Goal: Communication & Community: Answer question/provide support

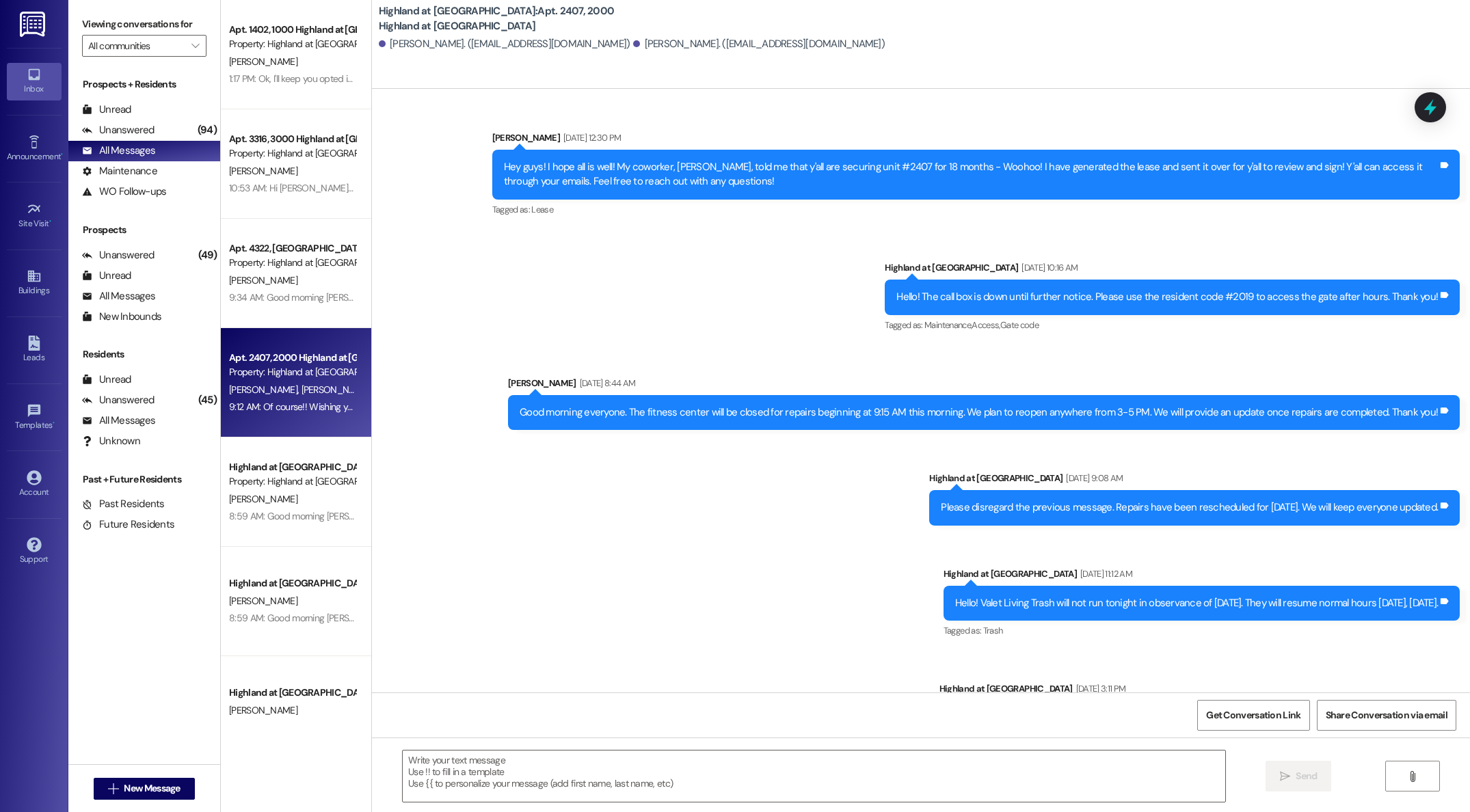
scroll to position [41631, 0]
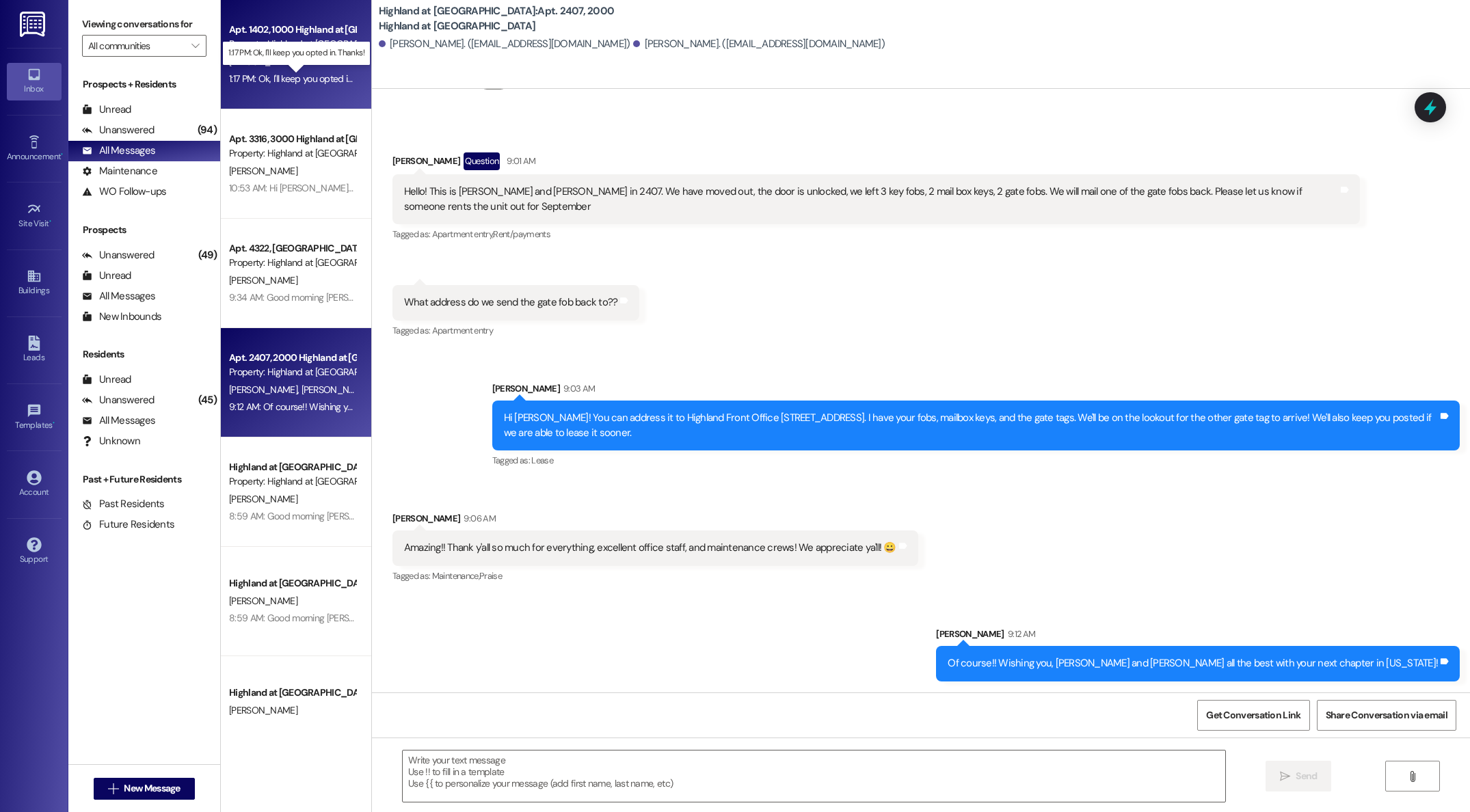
click at [304, 81] on div "1:17 PM: Ok, I'll keep you opted in. Thanks! 1:17 PM: Ok, I'll keep you opted i…" at bounding box center [308, 78] width 158 height 12
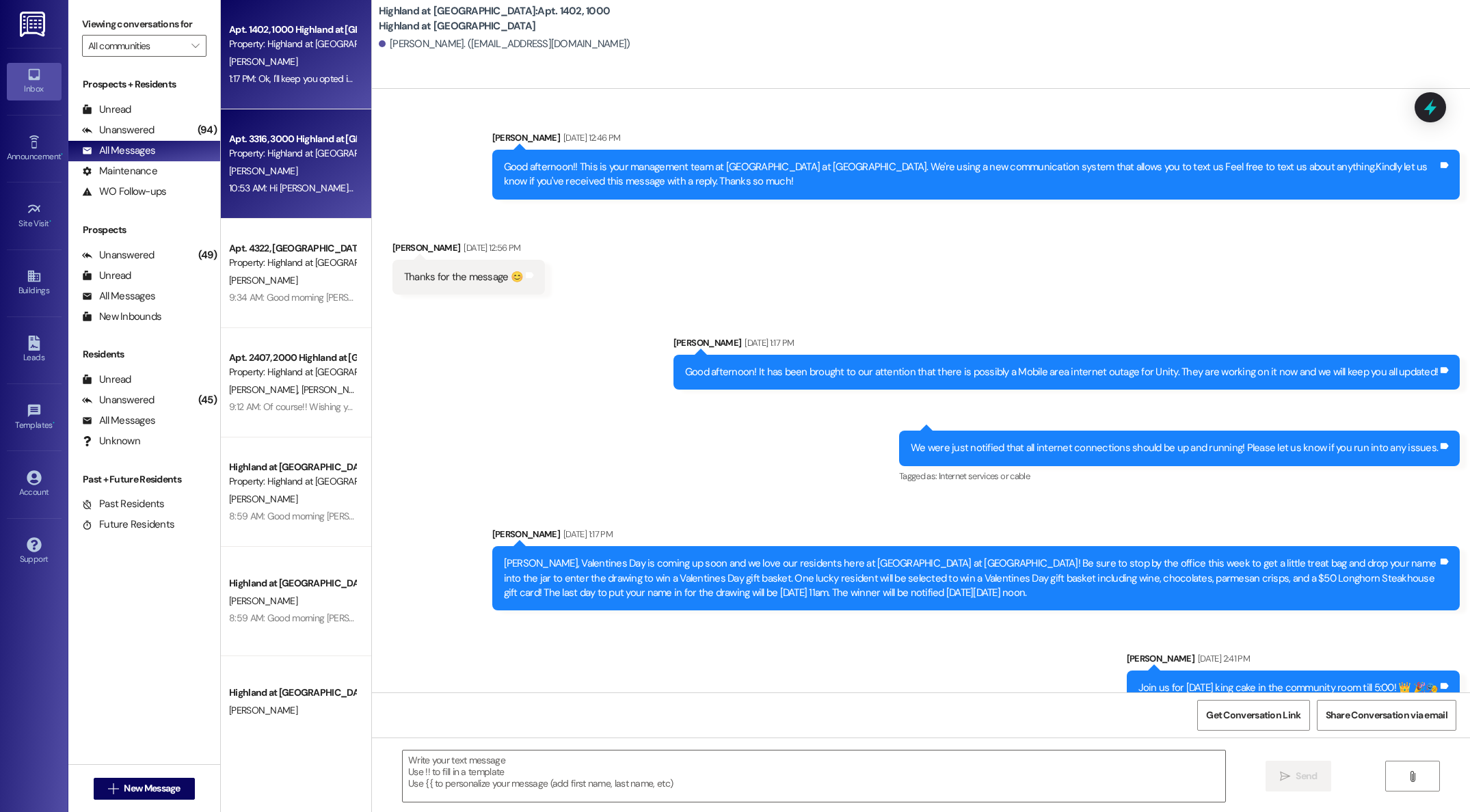
scroll to position [37526, 0]
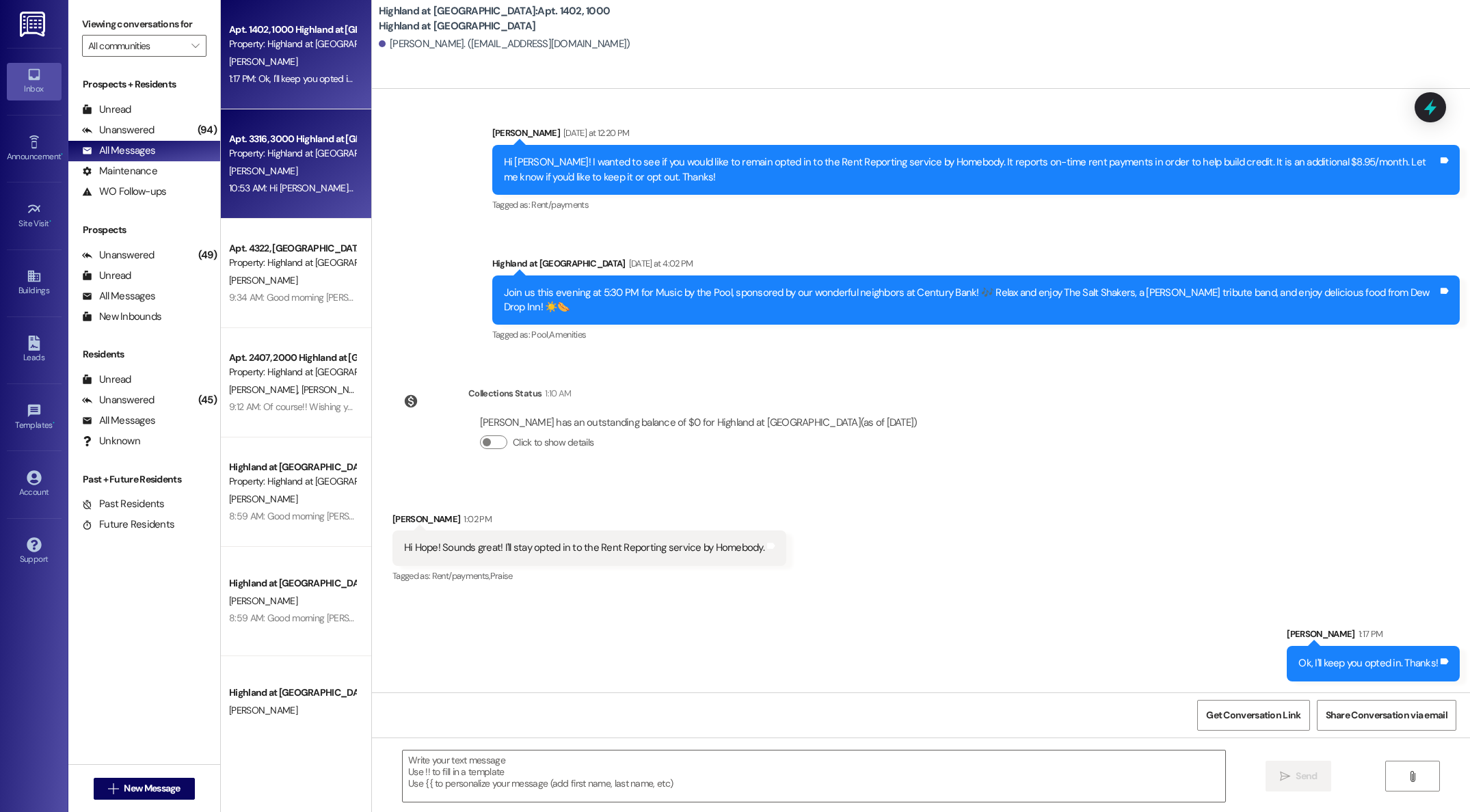
click at [278, 171] on div "[PERSON_NAME]" at bounding box center [292, 171] width 129 height 17
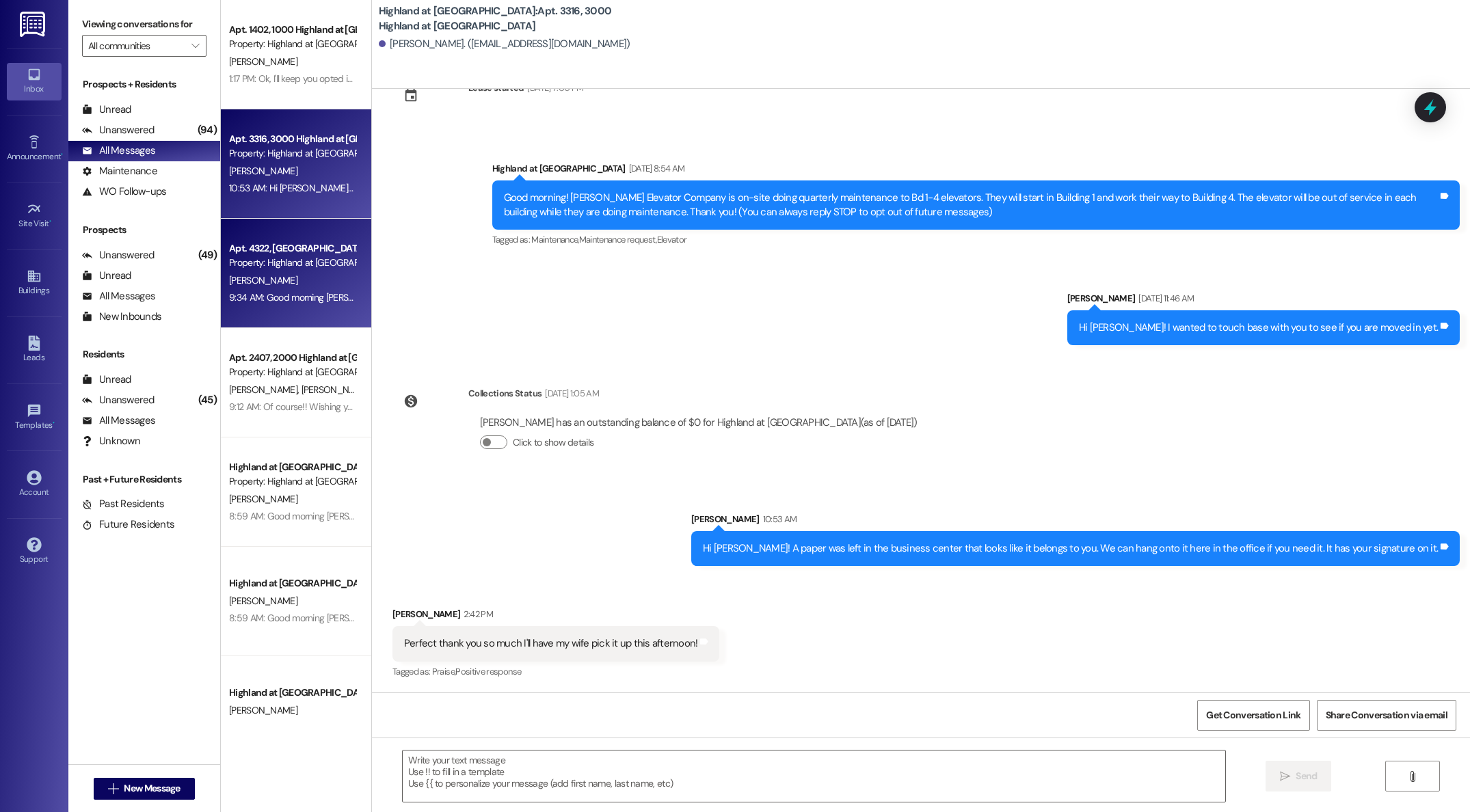
scroll to position [179, 0]
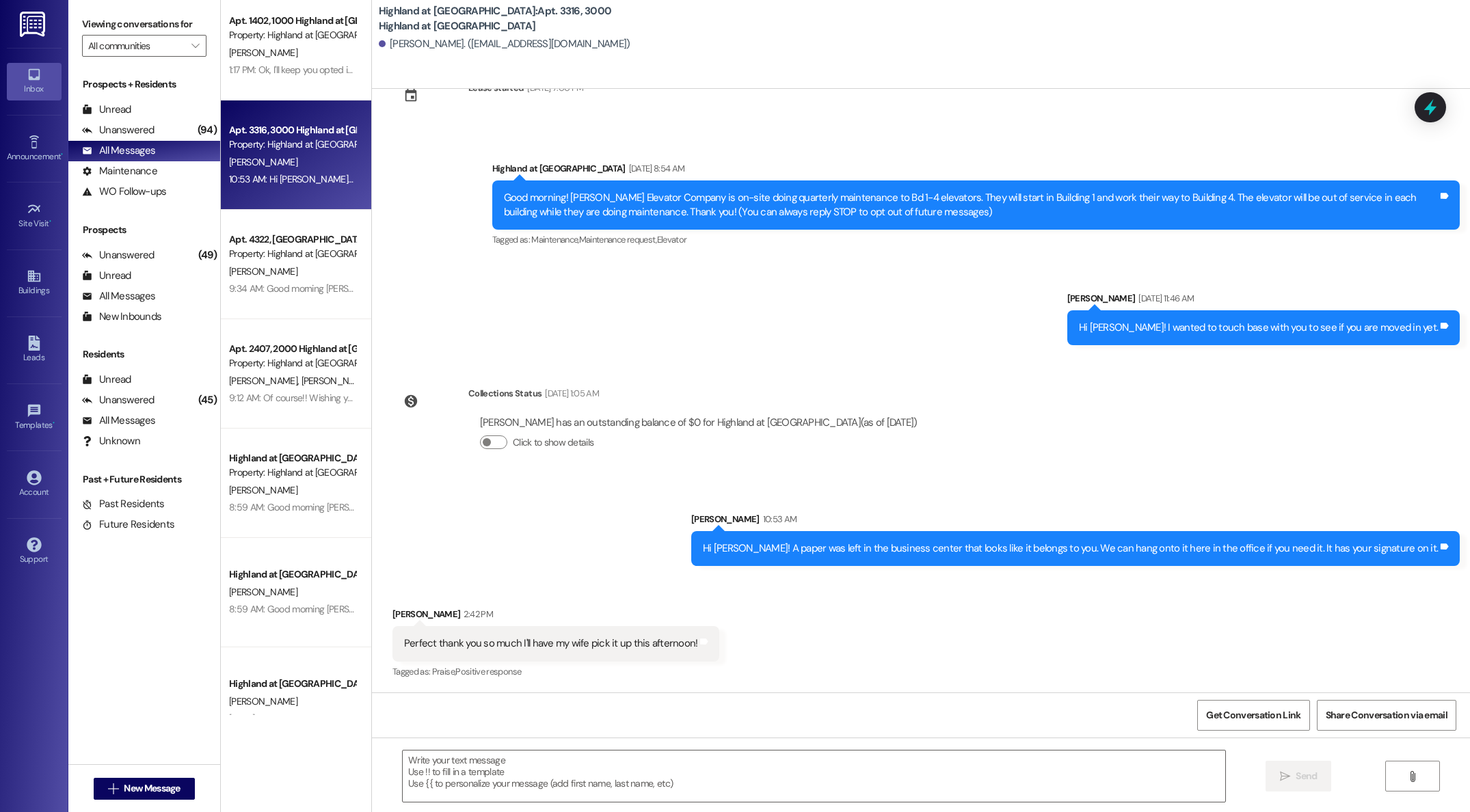
click at [298, 249] on div "Apt. 1402, 1000 Highland at [GEOGRAPHIC_DATA] Property: Highland at [GEOGRAPHIC…" at bounding box center [296, 358] width 151 height 715
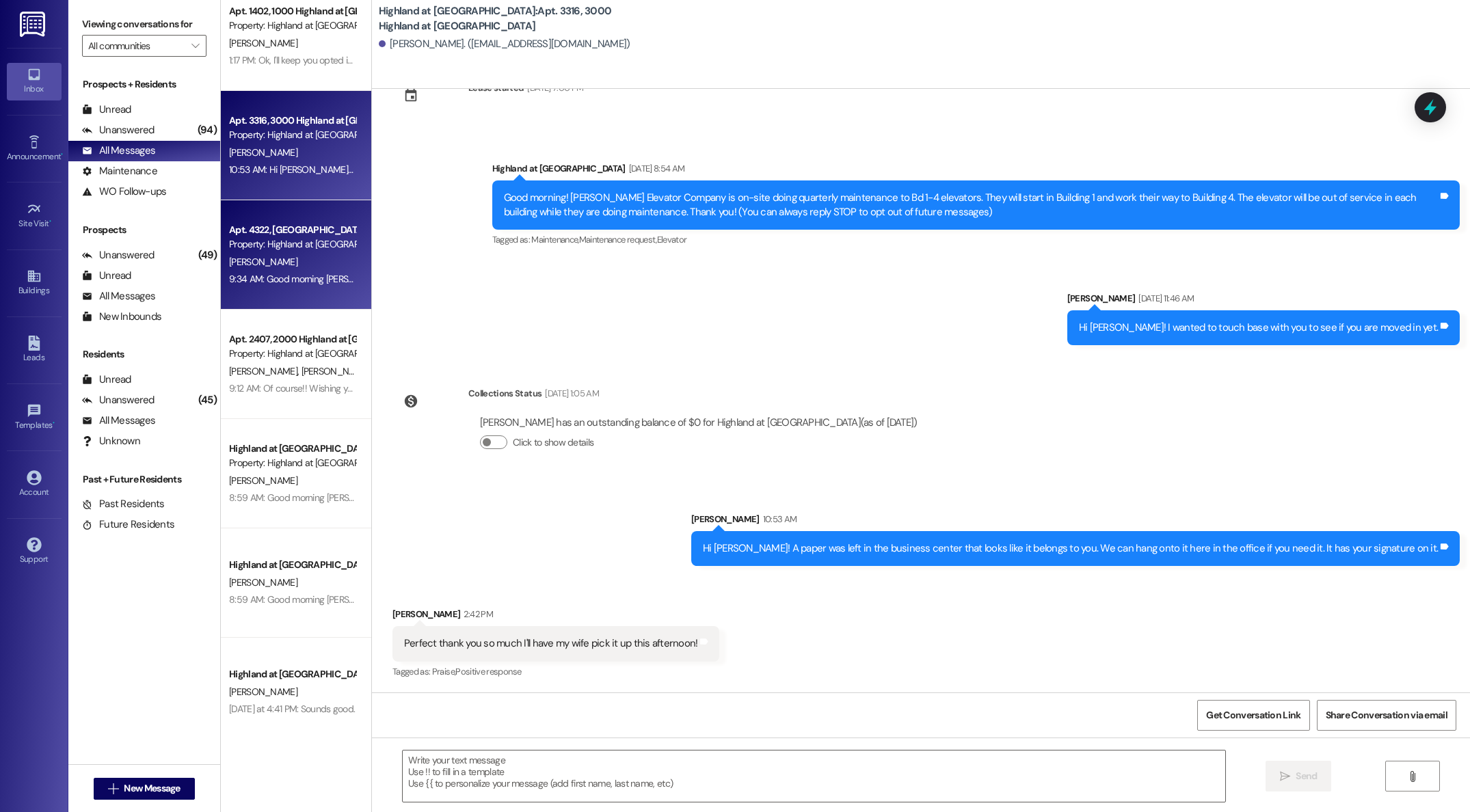
click at [286, 258] on div "[PERSON_NAME]" at bounding box center [292, 262] width 129 height 17
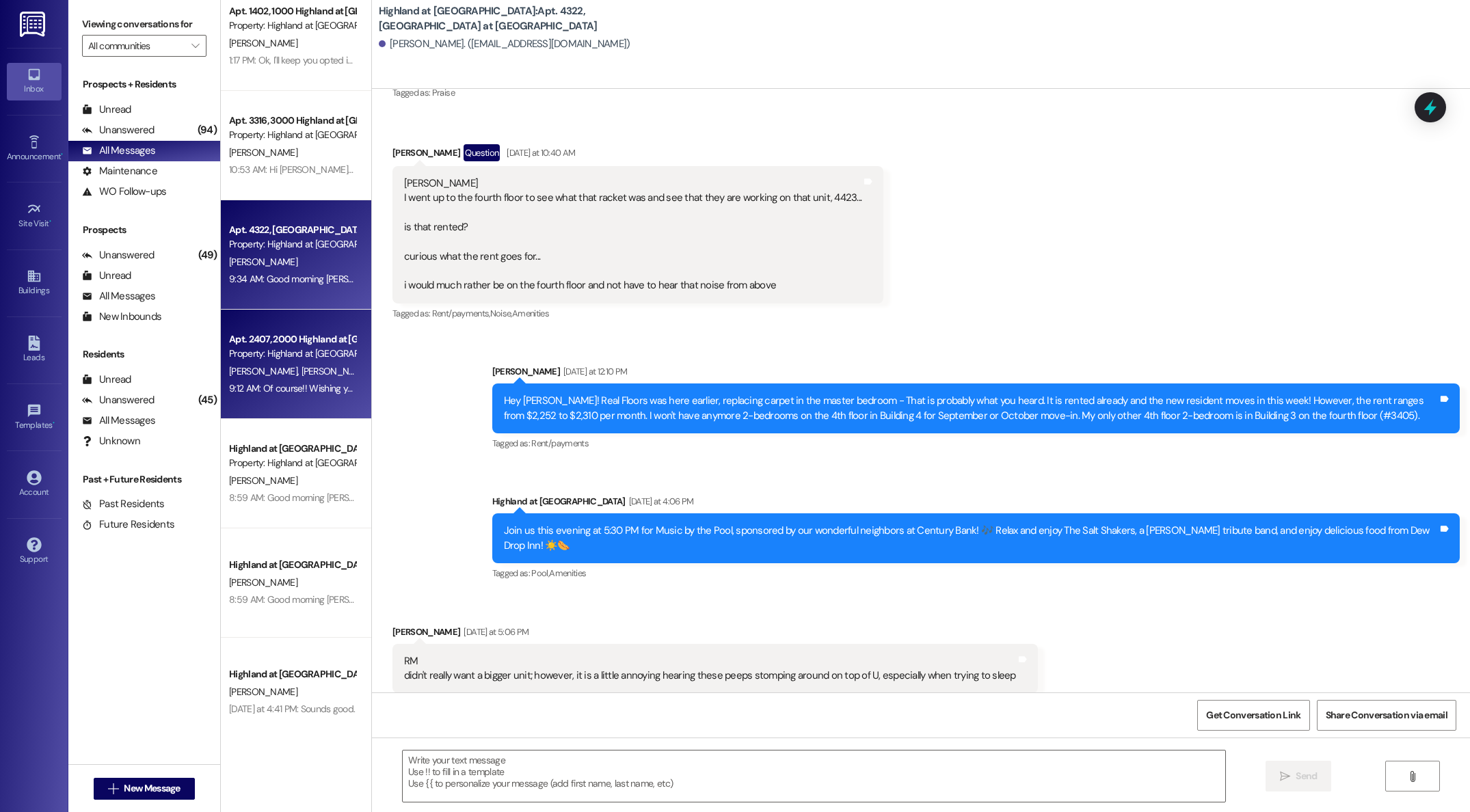
scroll to position [18237, 0]
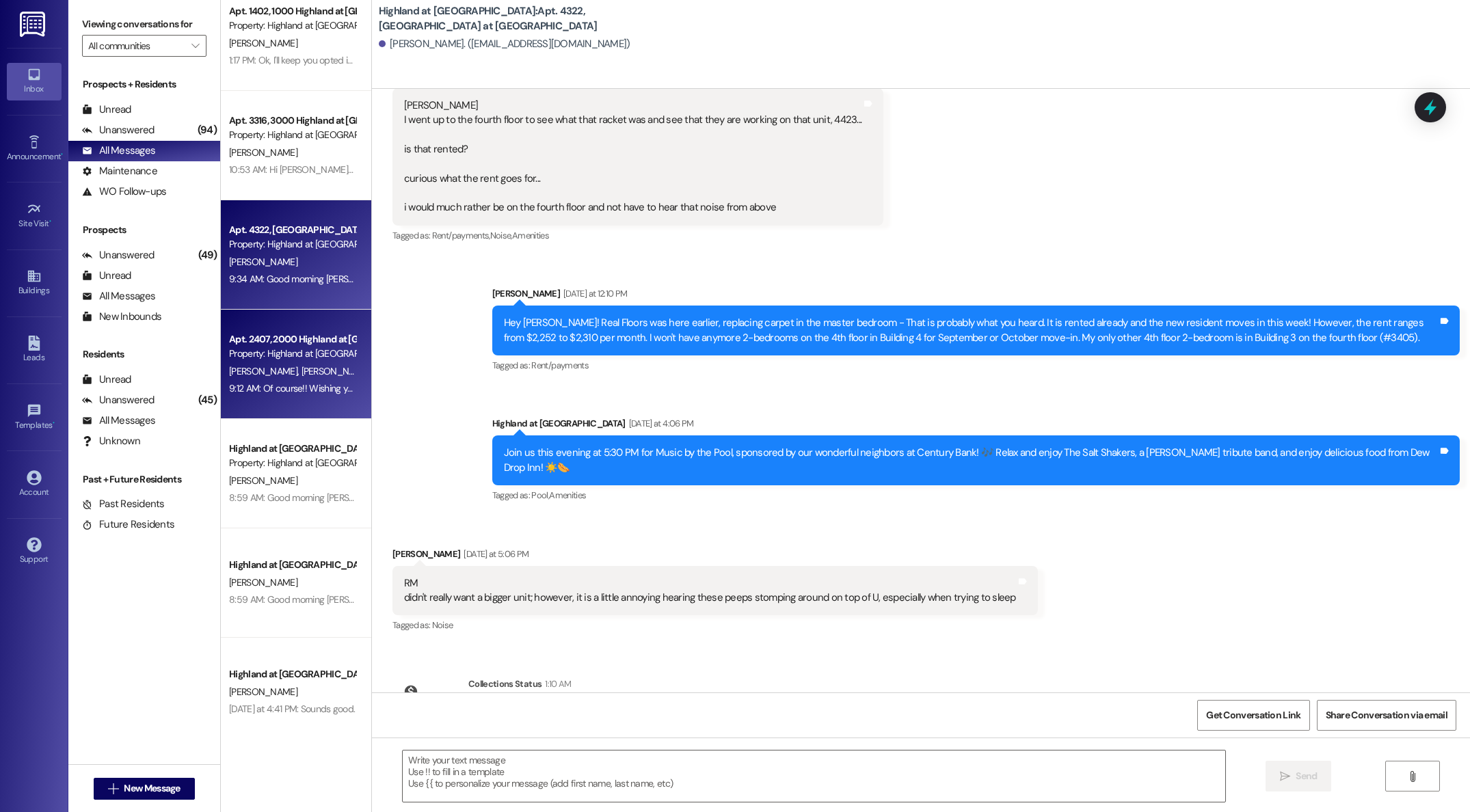
click at [263, 347] on div "Property: Highland at [GEOGRAPHIC_DATA]" at bounding box center [292, 353] width 126 height 14
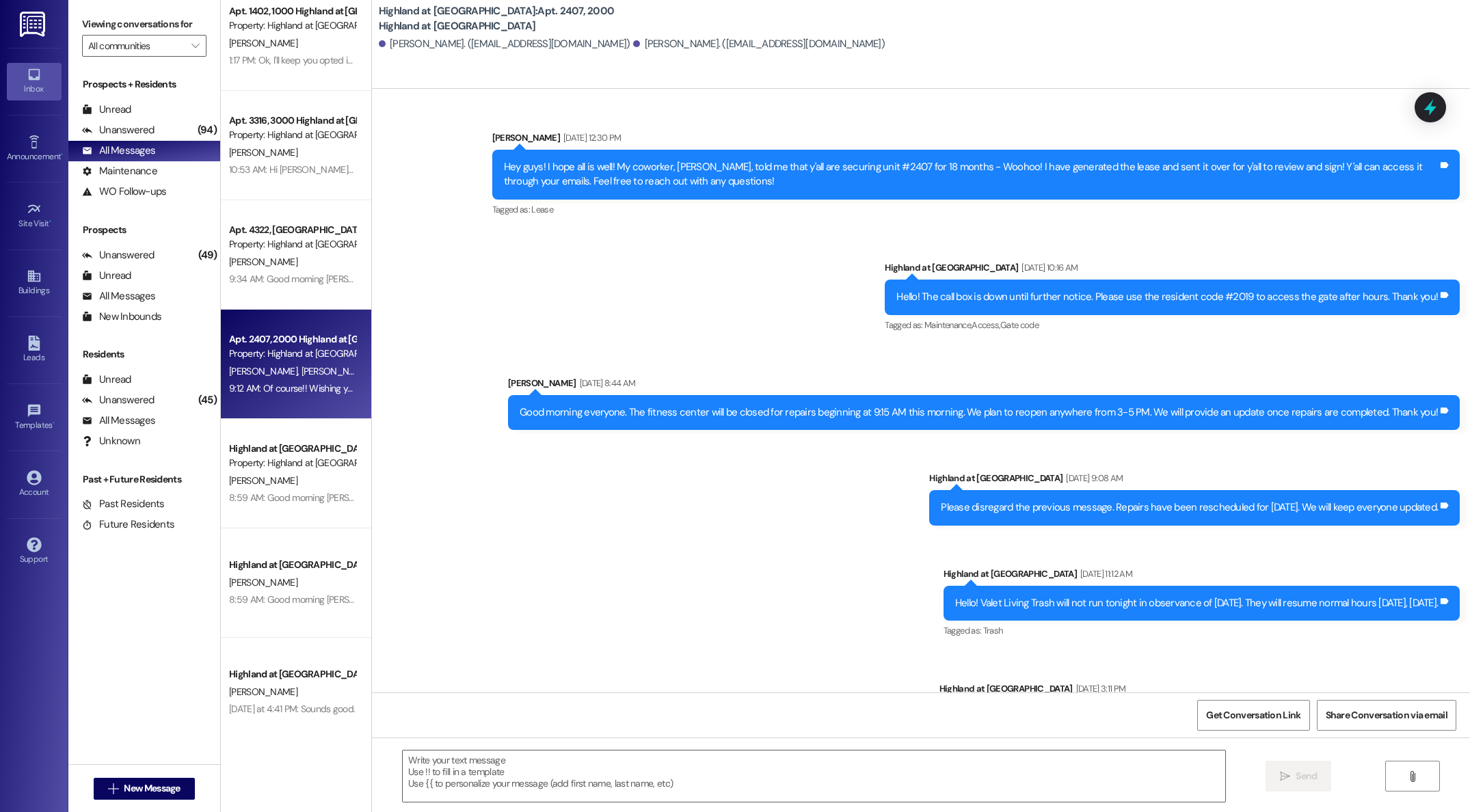
scroll to position [41535, 0]
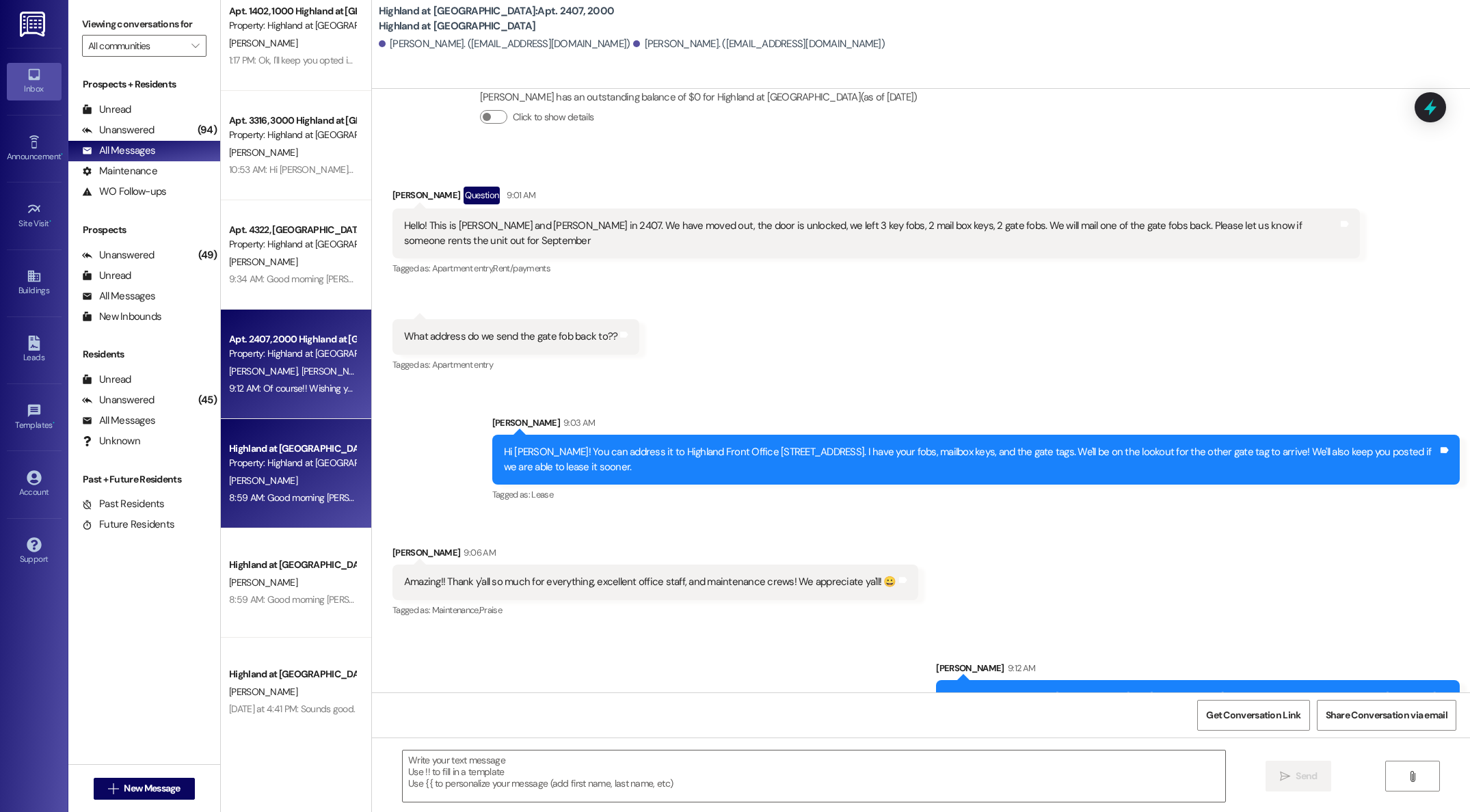
click at [260, 475] on span "[PERSON_NAME]" at bounding box center [263, 480] width 69 height 12
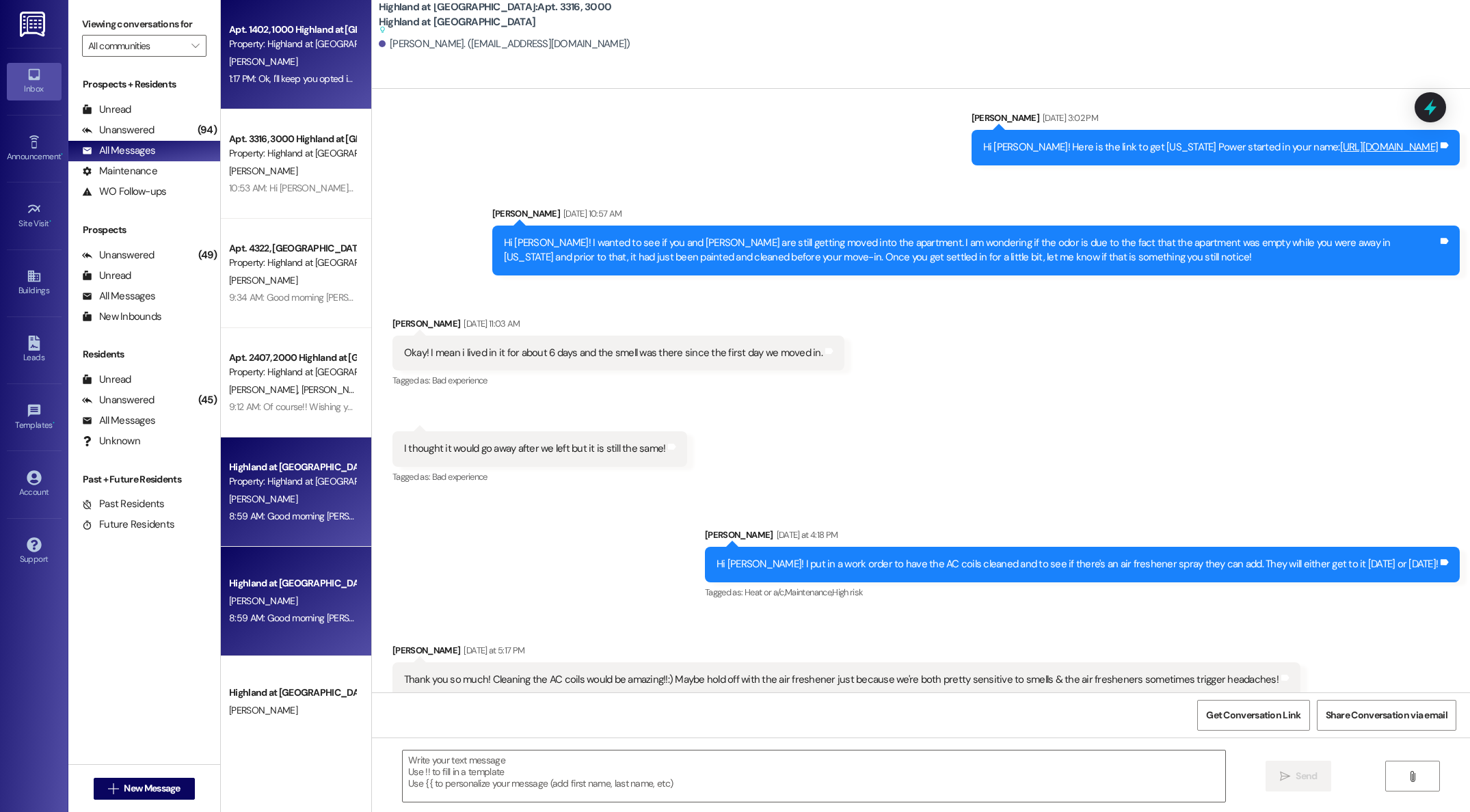
scroll to position [4240, 0]
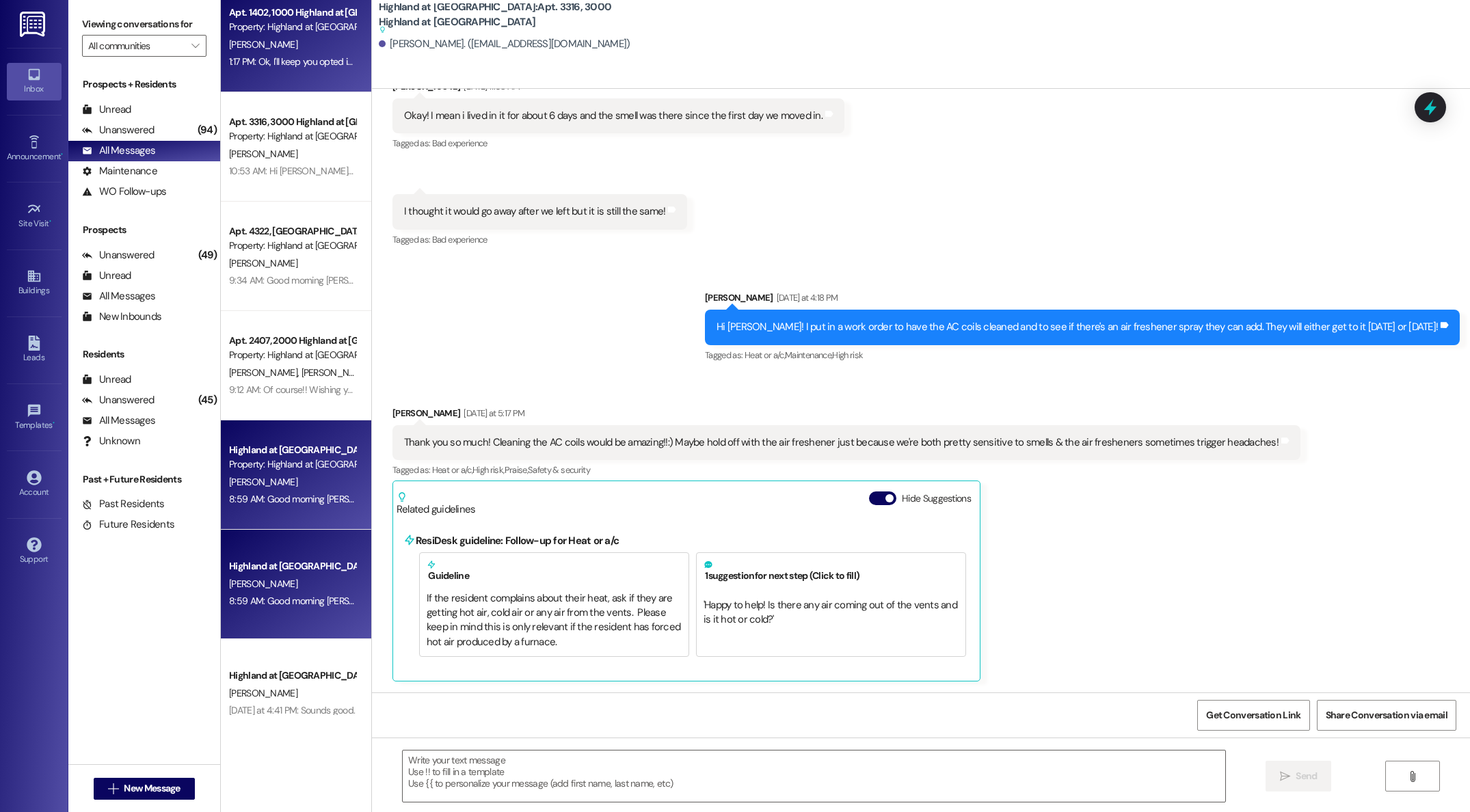
click at [264, 51] on div "Apt. 1402, 1000 Highland at [GEOGRAPHIC_DATA] Property: Highland at [GEOGRAPHIC…" at bounding box center [296, 358] width 151 height 715
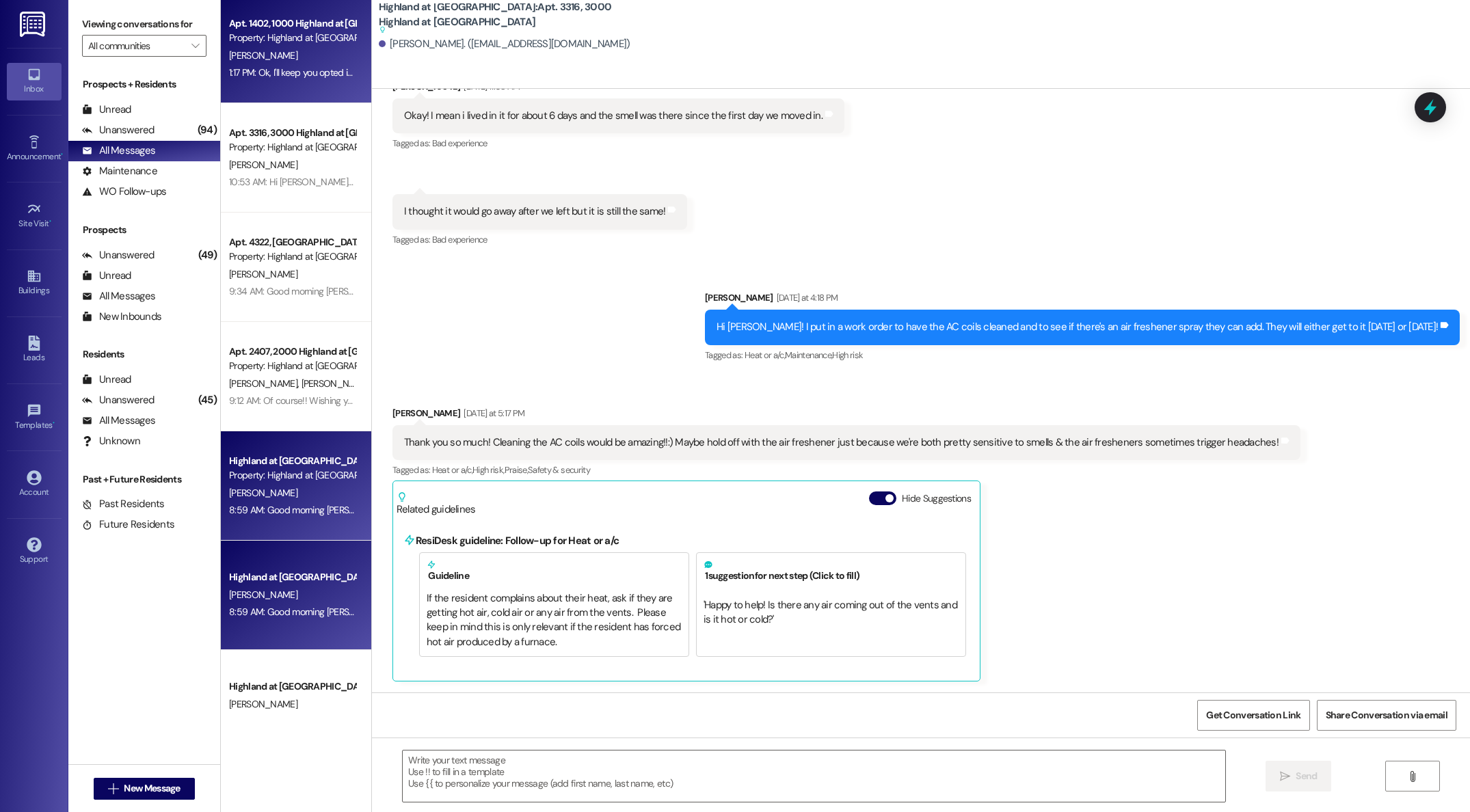
click at [291, 46] on div "Apt. 1402, 1000 Highland at [GEOGRAPHIC_DATA] Property: Highland at [GEOGRAPHIC…" at bounding box center [296, 358] width 151 height 715
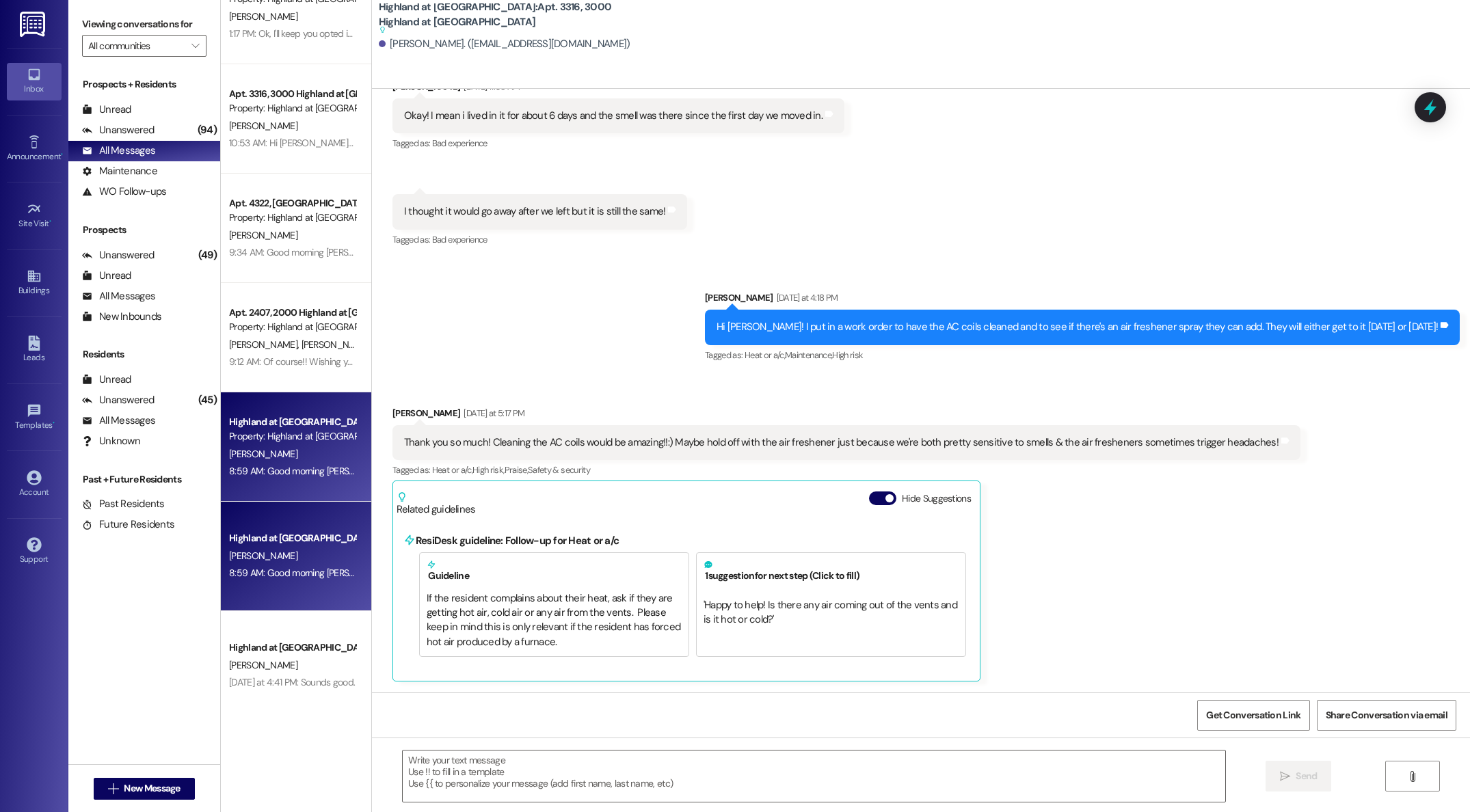
scroll to position [0, 0]
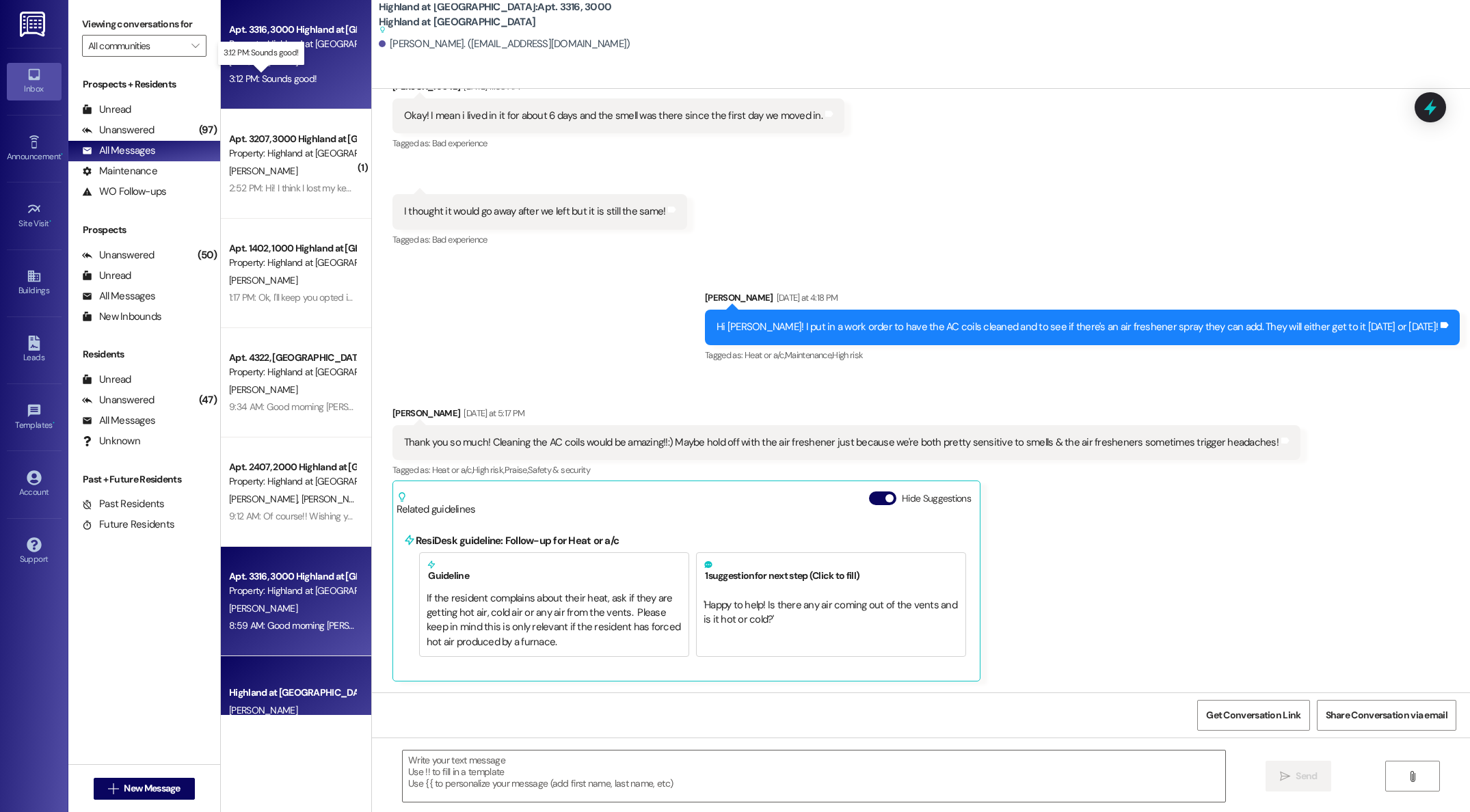
click at [265, 79] on div "3:12 PM: Sounds good! 3:12 PM: Sounds good!" at bounding box center [272, 78] width 87 height 12
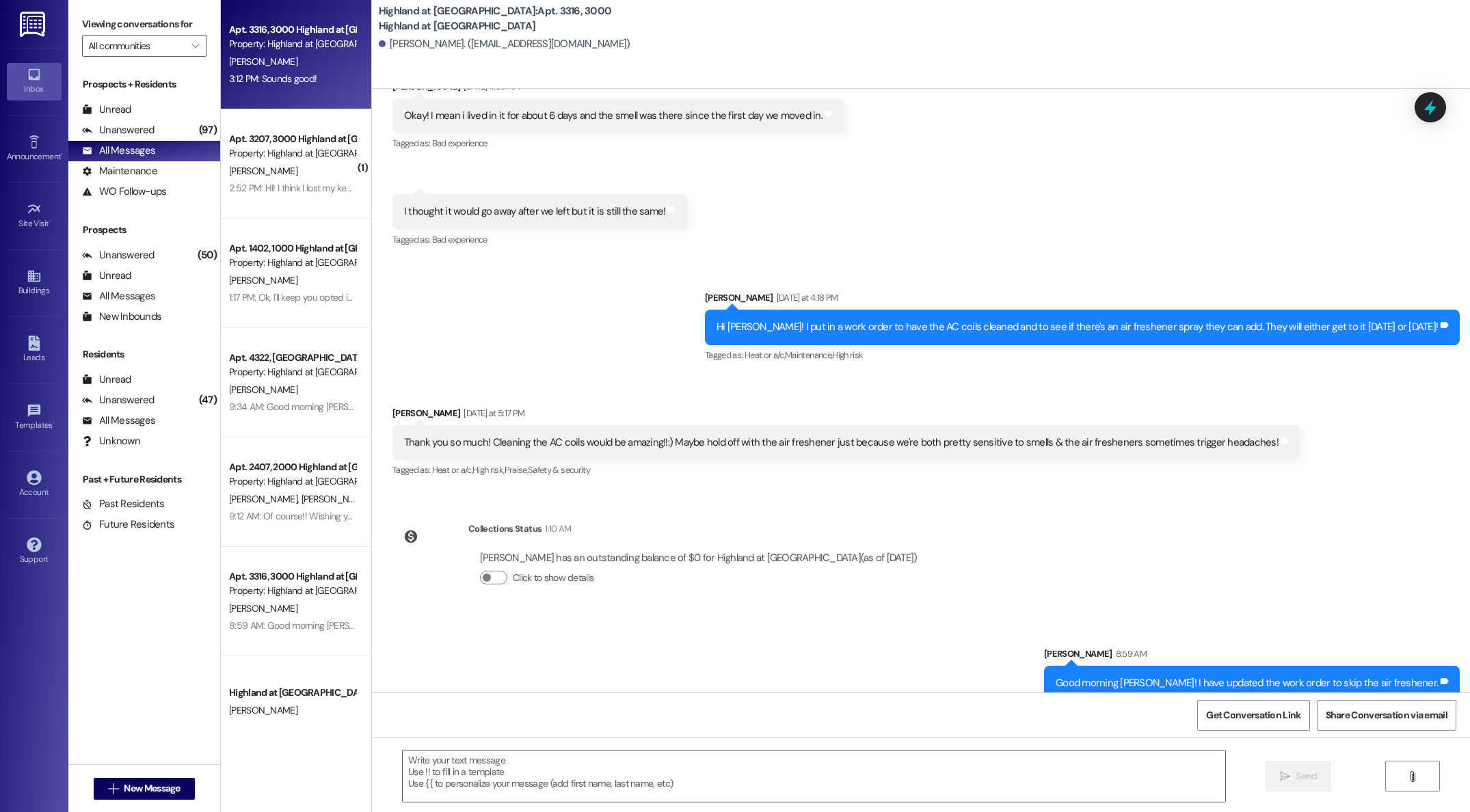
scroll to position [274, 0]
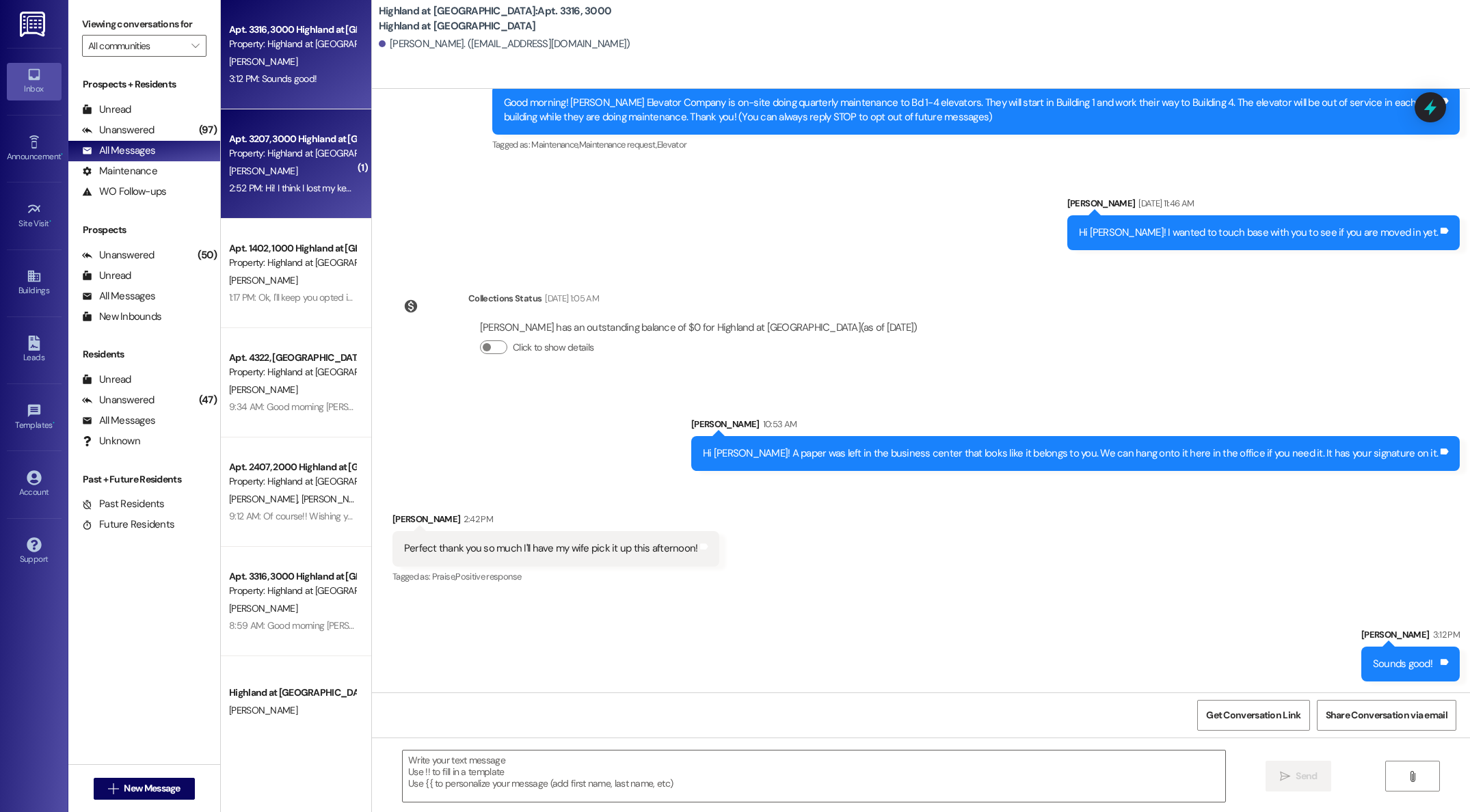
click at [268, 172] on div "[PERSON_NAME]" at bounding box center [292, 171] width 129 height 17
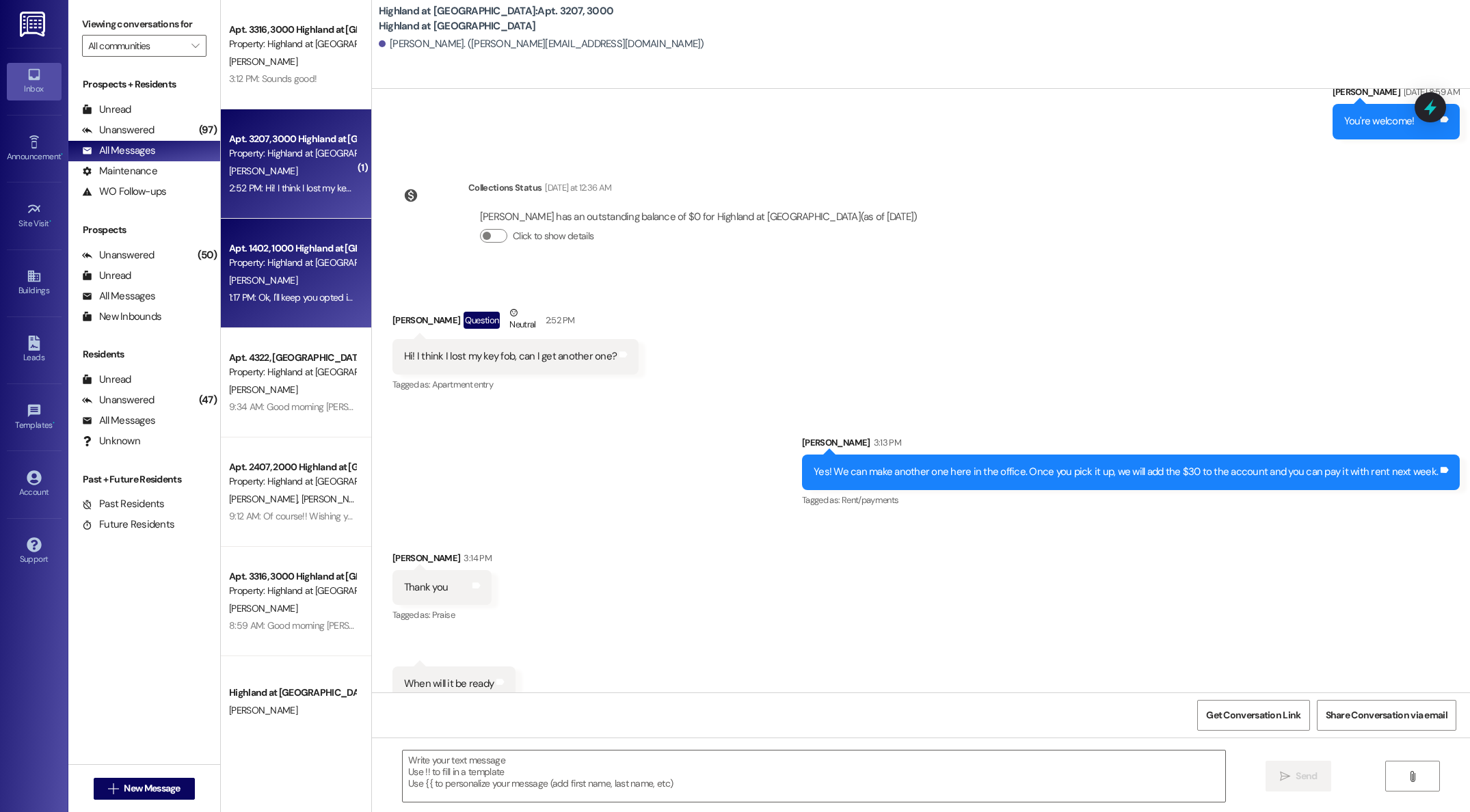
scroll to position [1796, 0]
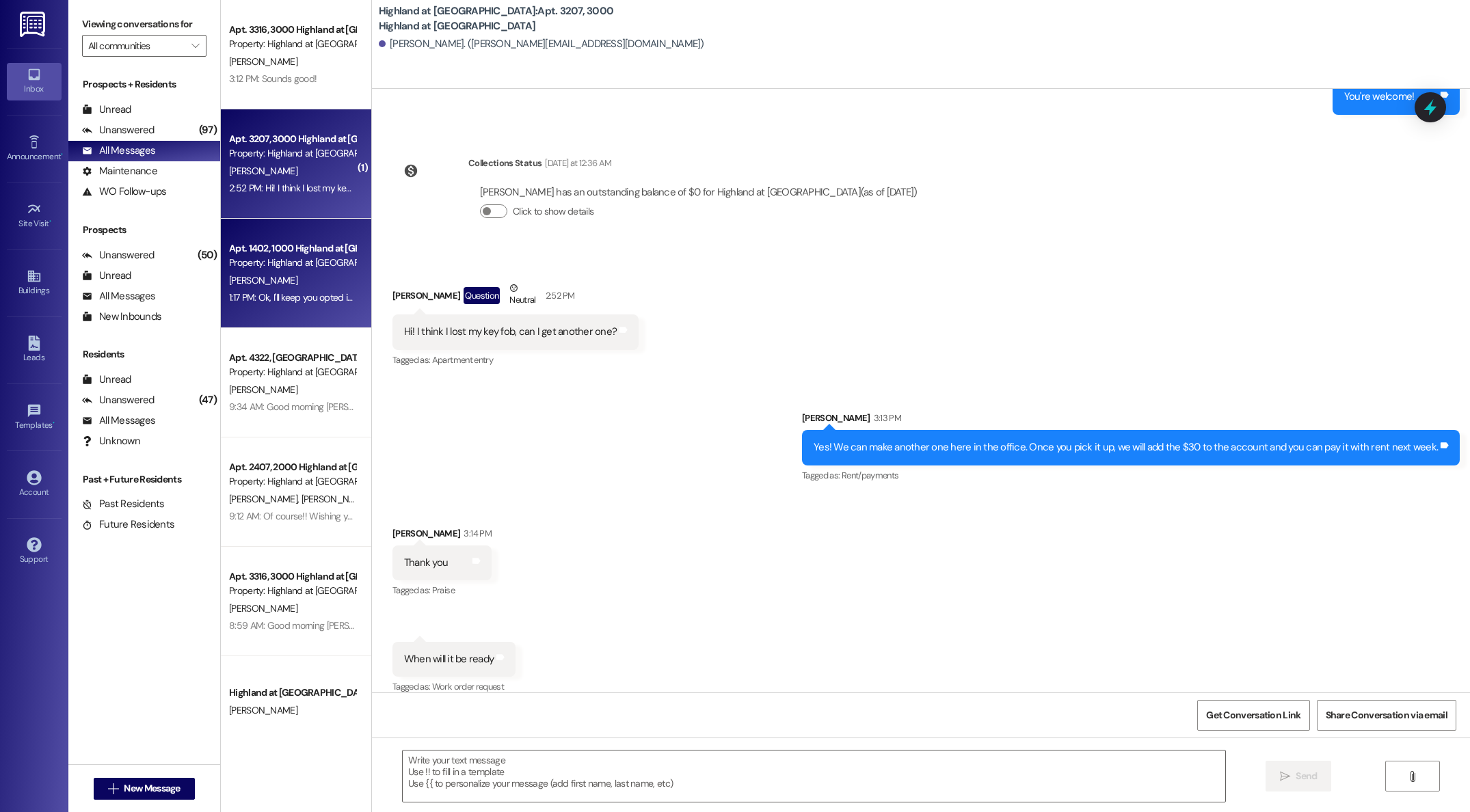
click at [263, 270] on div "Apt. 1402, 1000 Highland at [GEOGRAPHIC_DATA] Property: [GEOGRAPHIC_DATA] at [G…" at bounding box center [292, 255] width 129 height 33
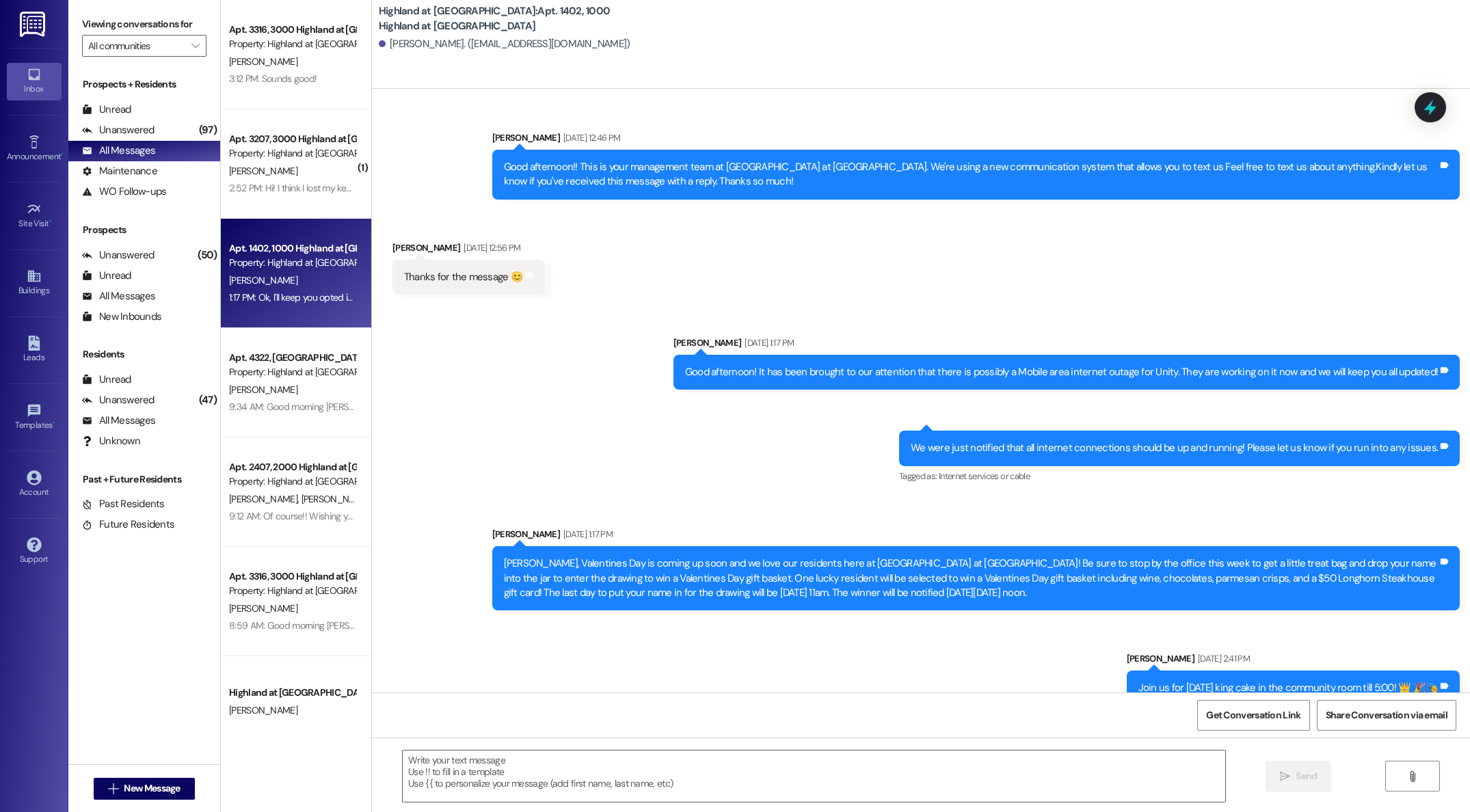
scroll to position [37526, 0]
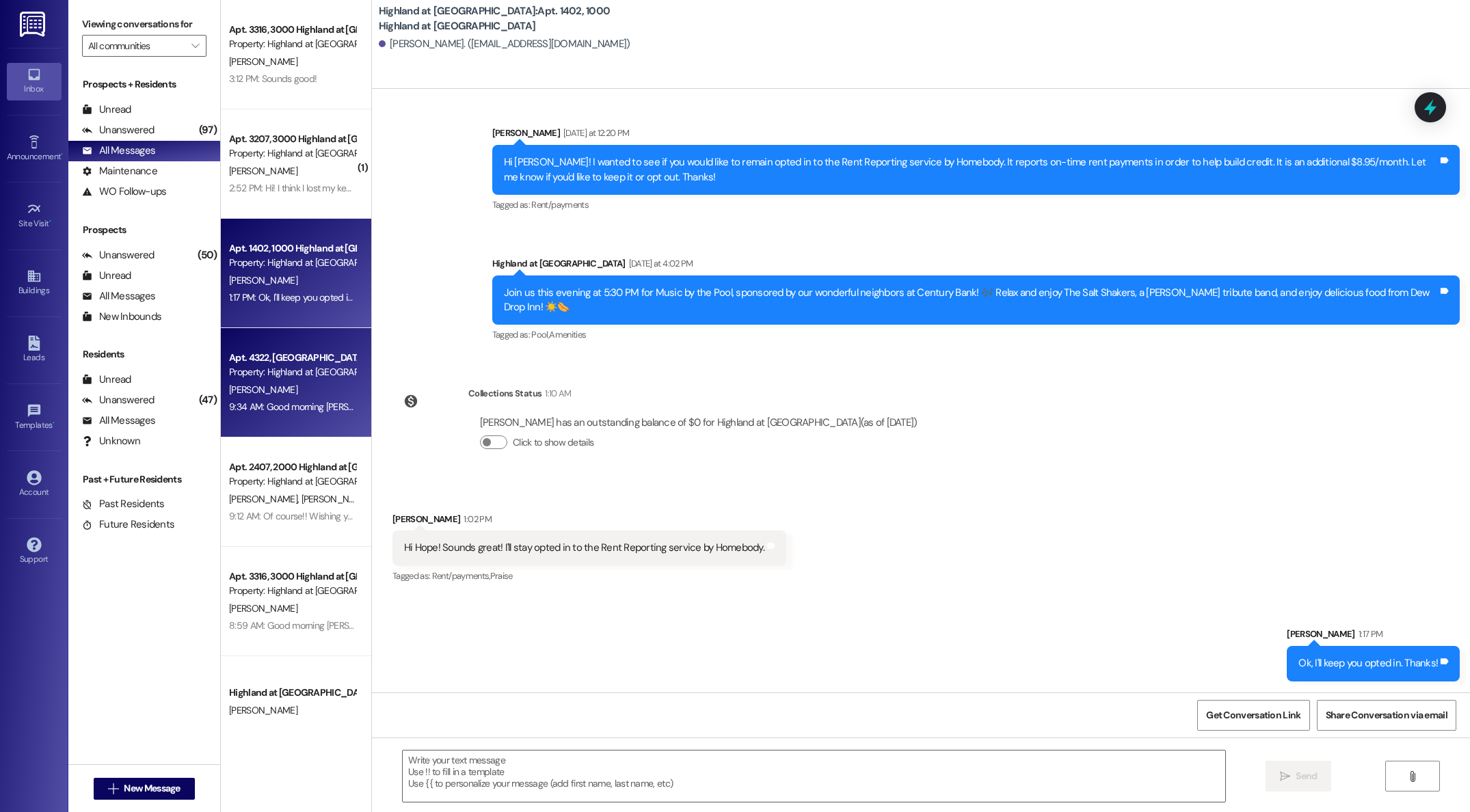
click at [278, 377] on div "Property: Highland at [GEOGRAPHIC_DATA]" at bounding box center [292, 372] width 126 height 14
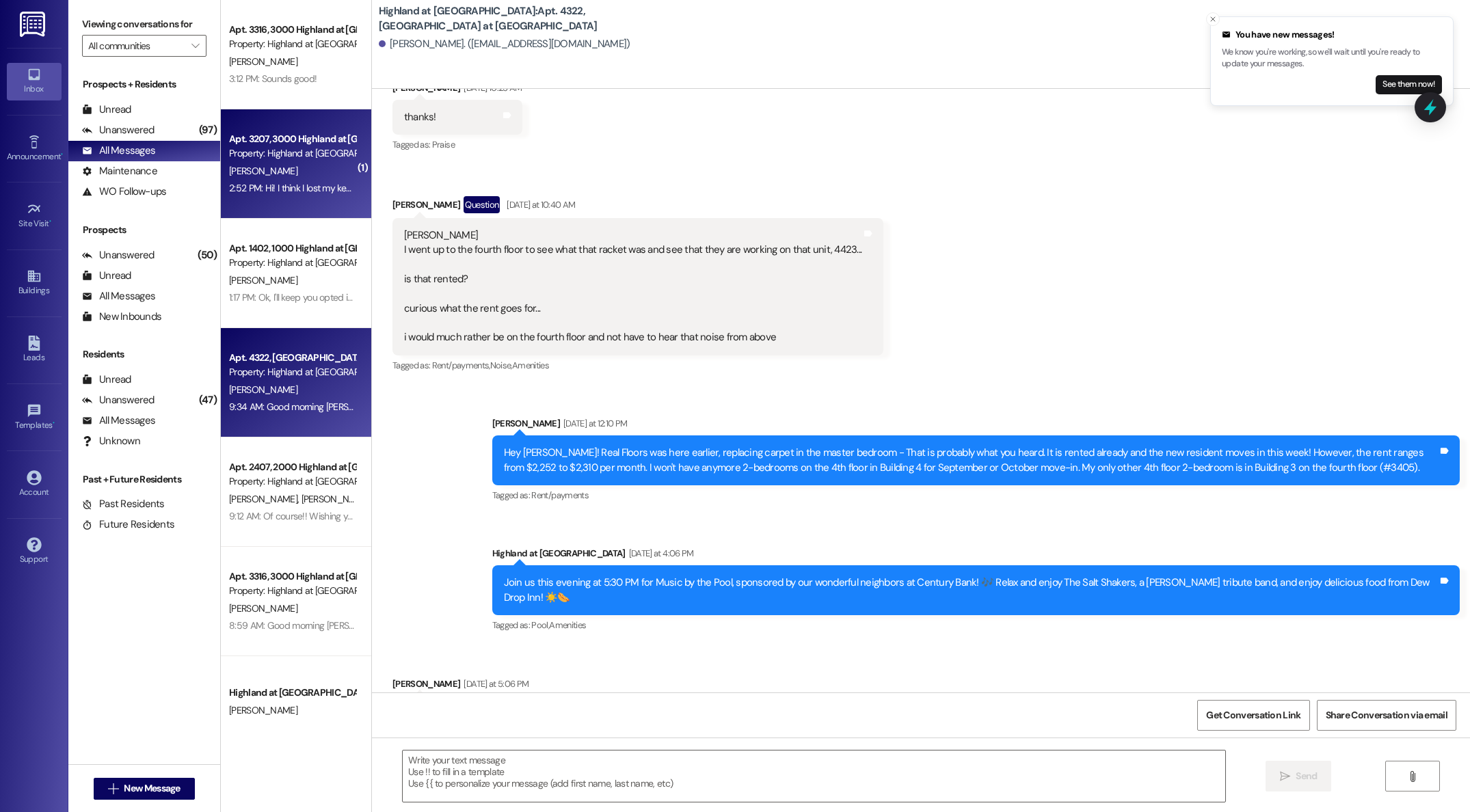
scroll to position [0, 0]
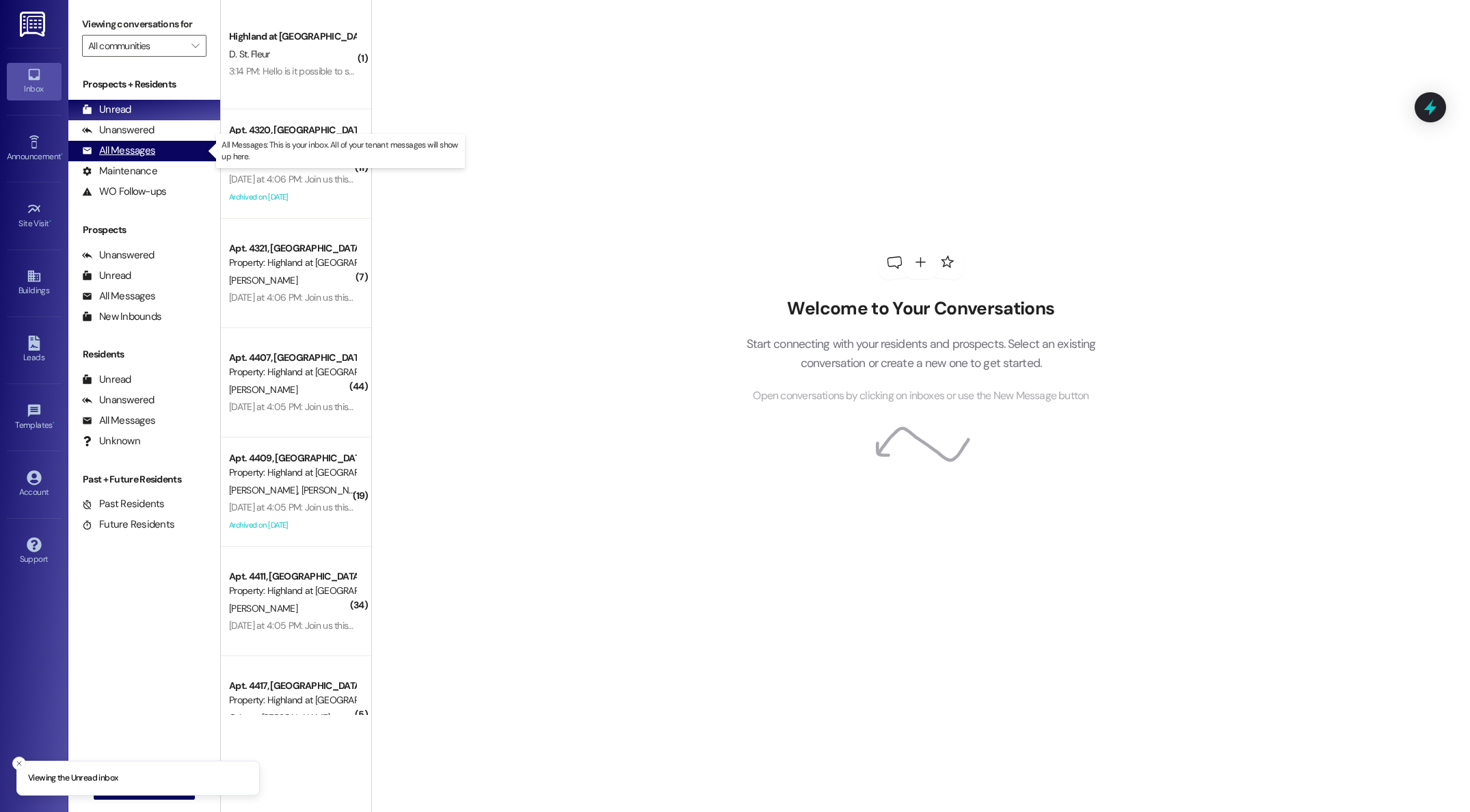
click at [148, 157] on div "All Messages" at bounding box center [118, 151] width 73 height 14
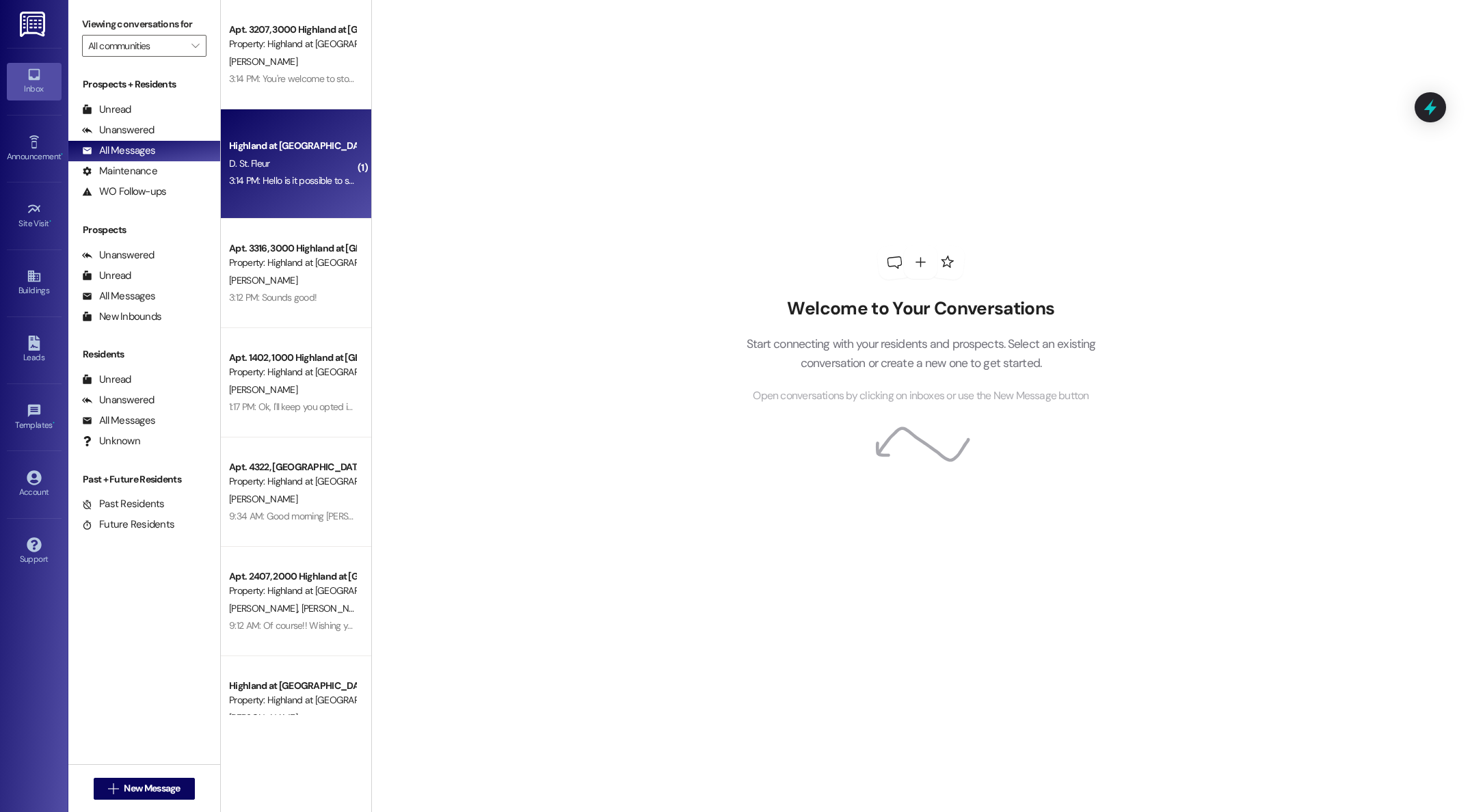
click at [278, 177] on div "3:14 PM: Hello is it possible to switch from first to fourth floor apartment? 3…" at bounding box center [370, 180] width 283 height 12
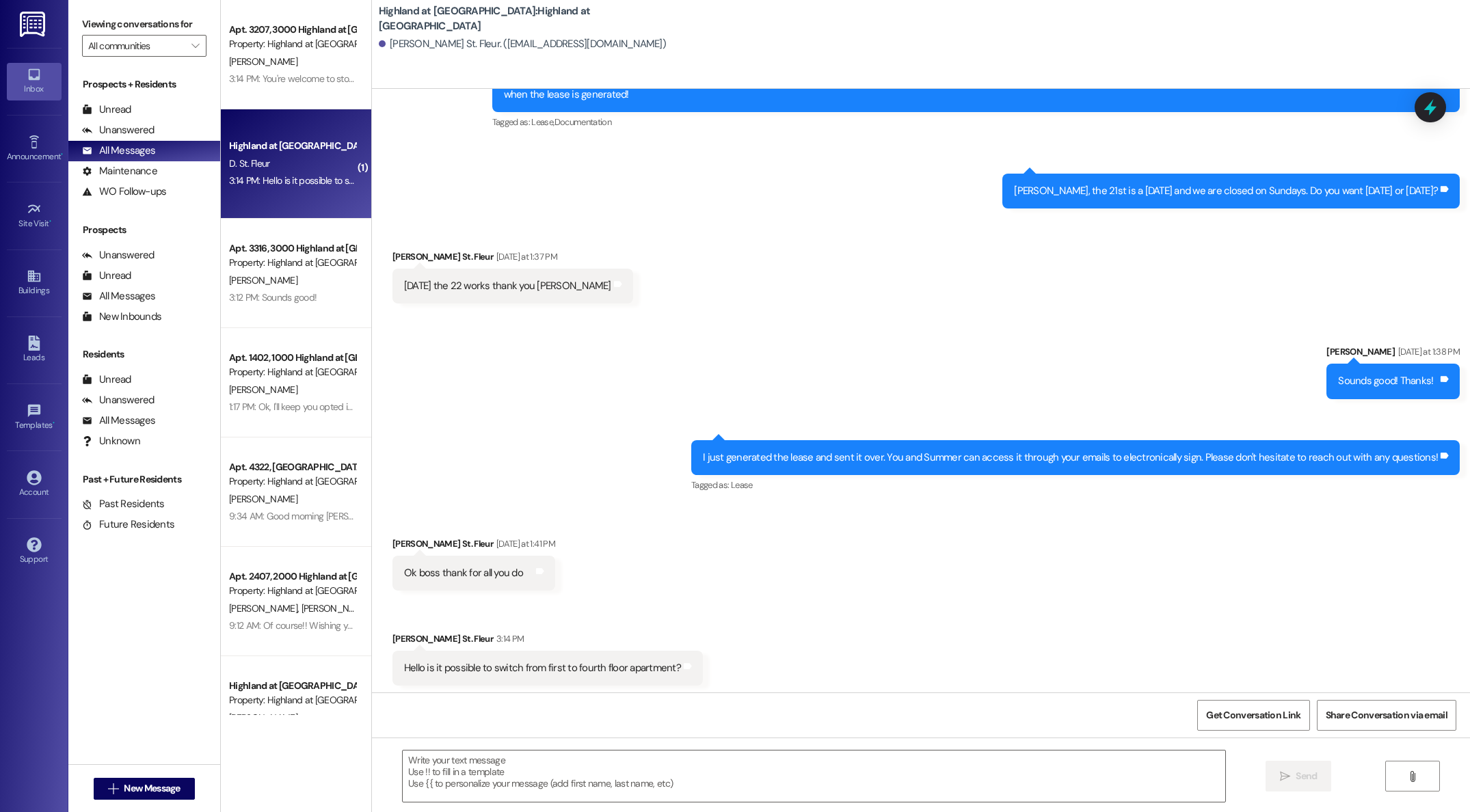
scroll to position [316, 0]
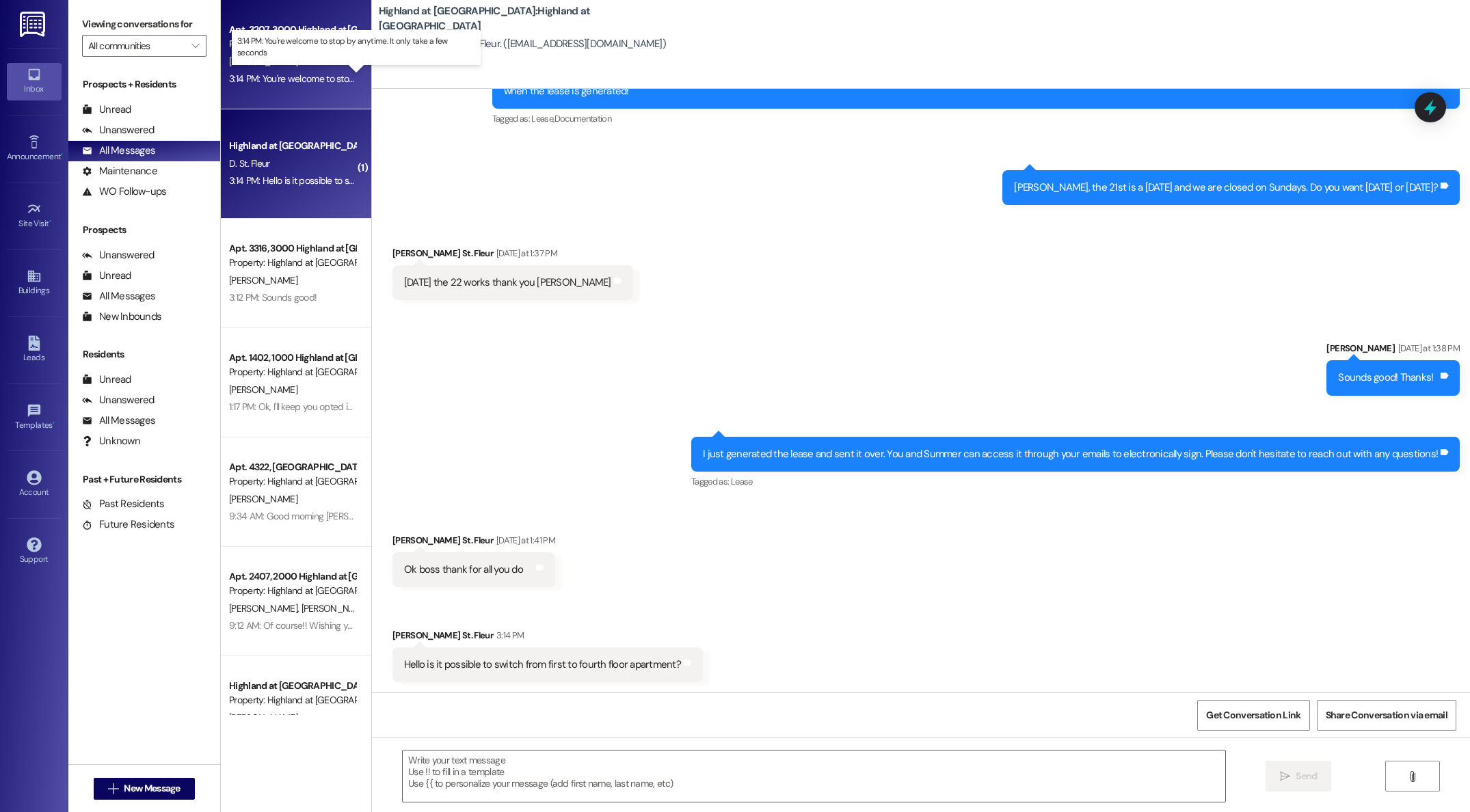
click at [301, 77] on div "3:14 PM: You're welcome to stop by anytime. It only take a few seconds 3:14 PM:…" at bounding box center [368, 78] width 279 height 12
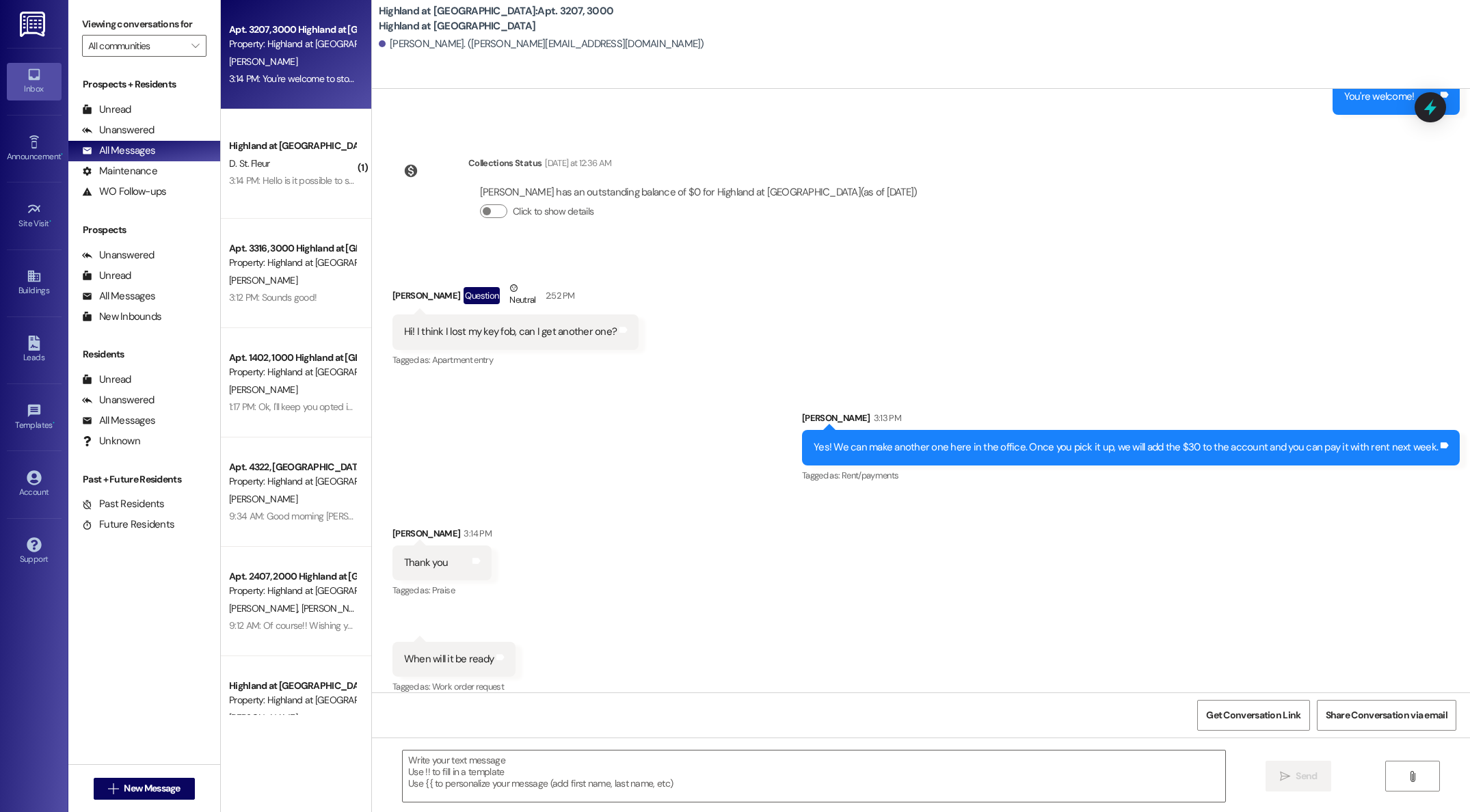
scroll to position [1892, 0]
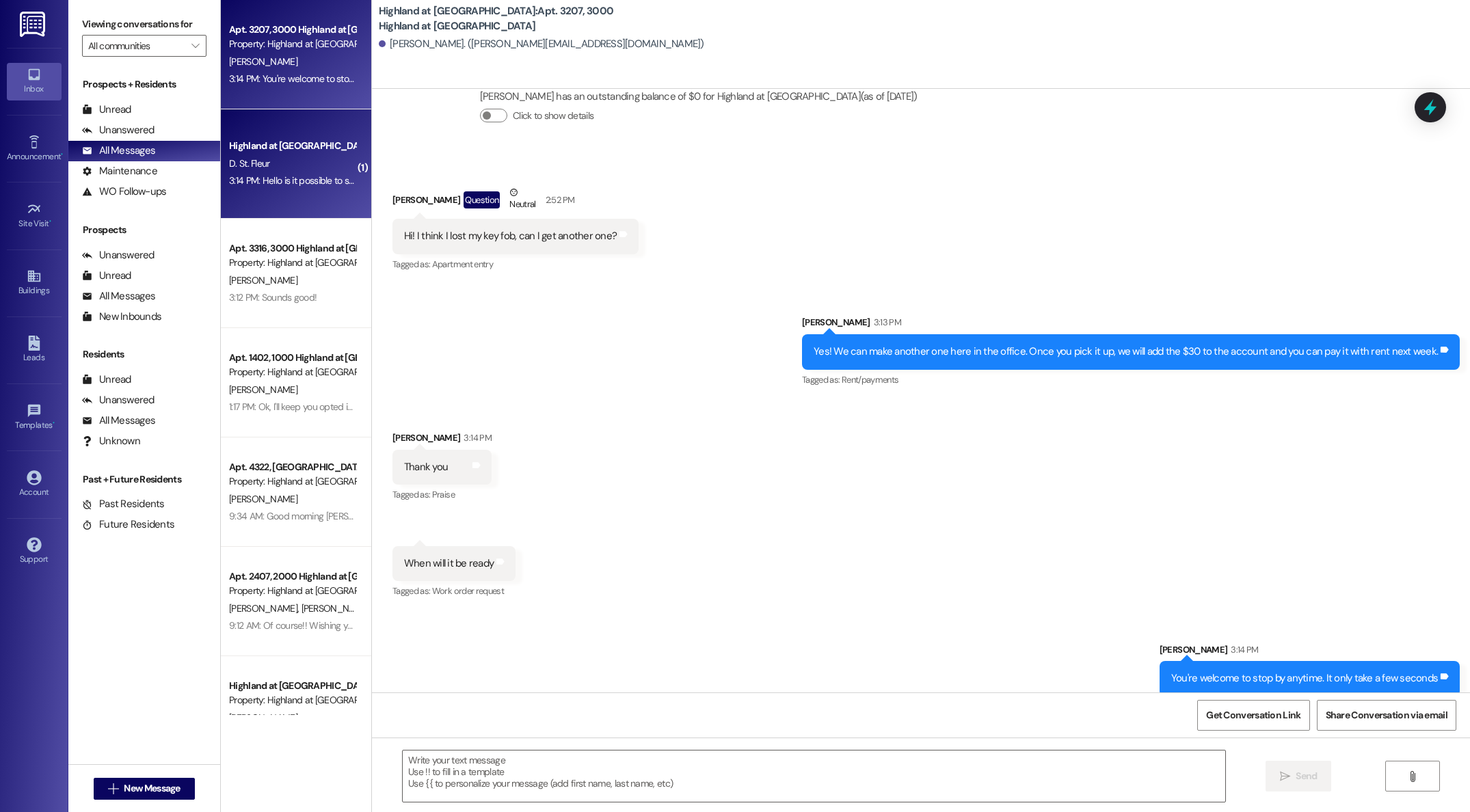
click at [303, 199] on div "Highland at Spring Hill Prospect D. St. Fleur 3:14 PM: Hello is it possible to …" at bounding box center [296, 164] width 151 height 110
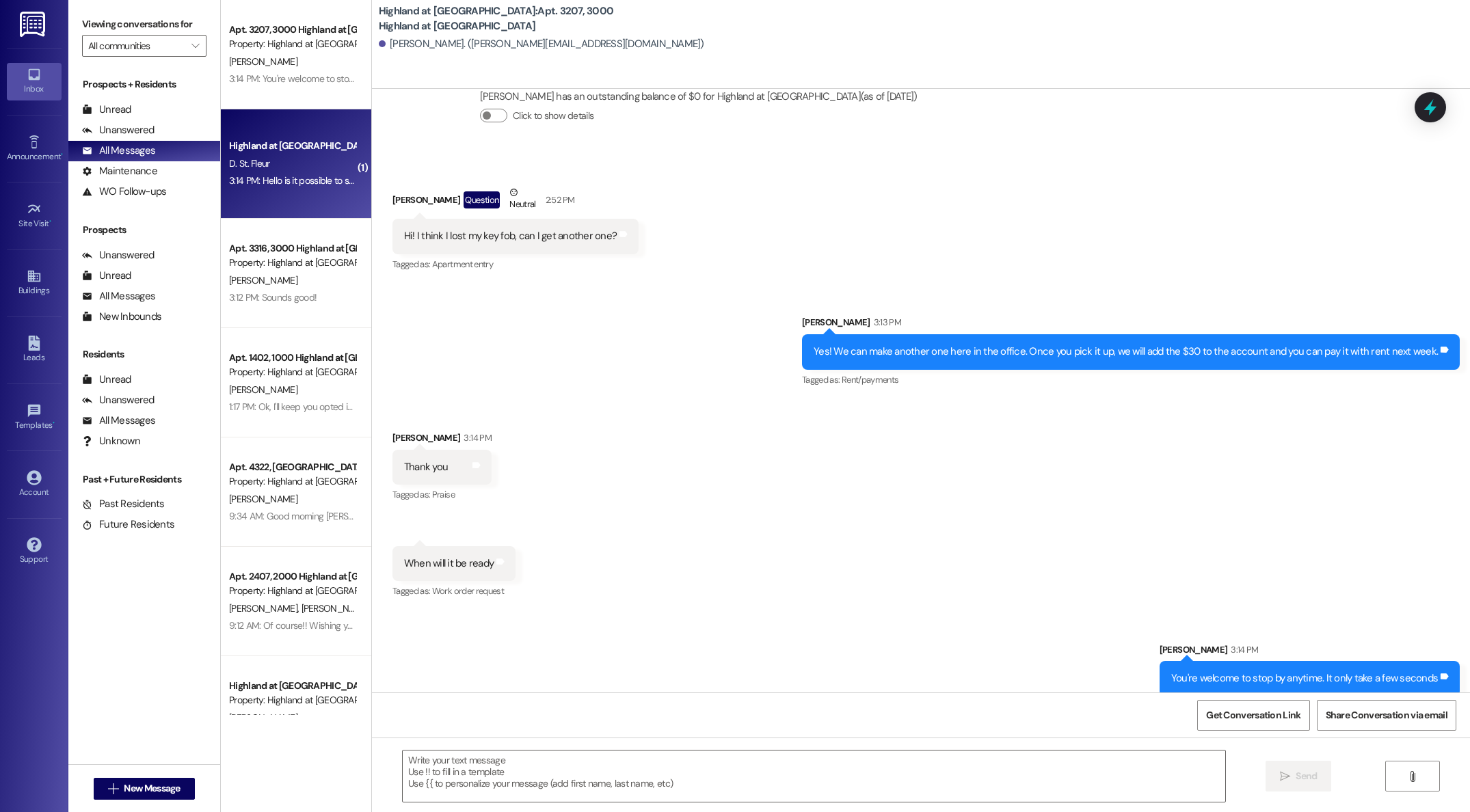
scroll to position [317, 0]
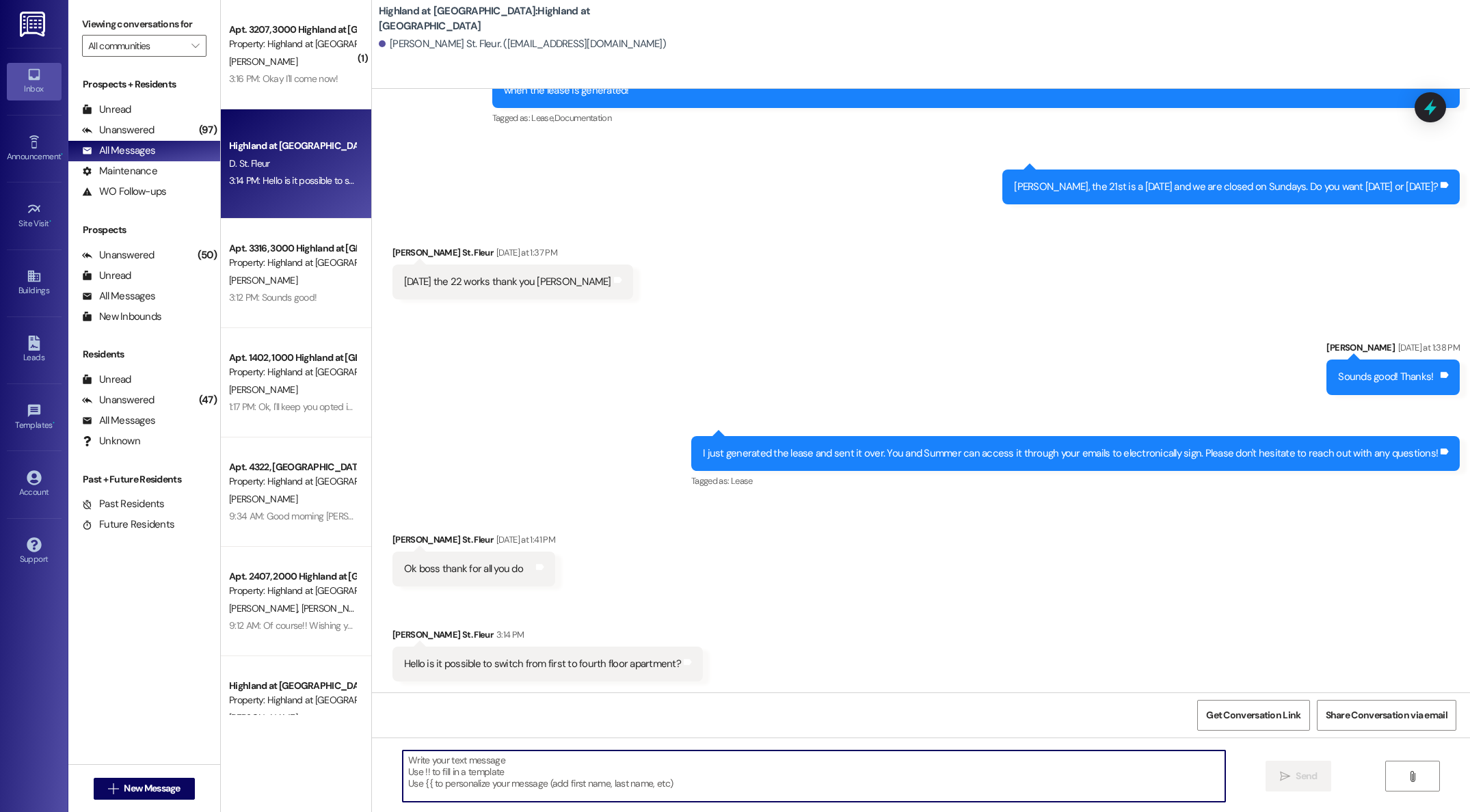
click at [781, 777] on textarea at bounding box center [813, 776] width 822 height 51
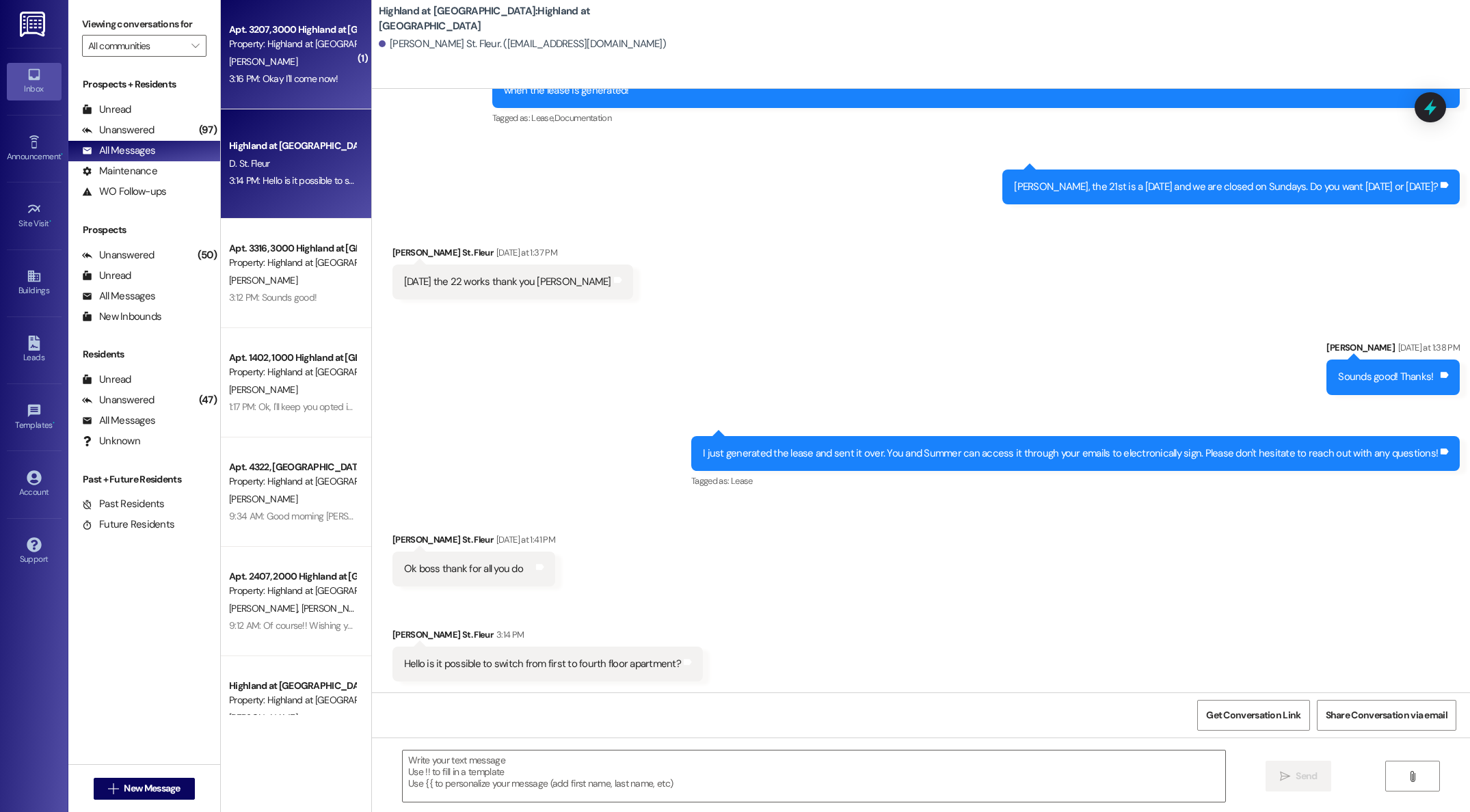
click at [259, 46] on div "Property: Highland at [GEOGRAPHIC_DATA]" at bounding box center [292, 44] width 126 height 14
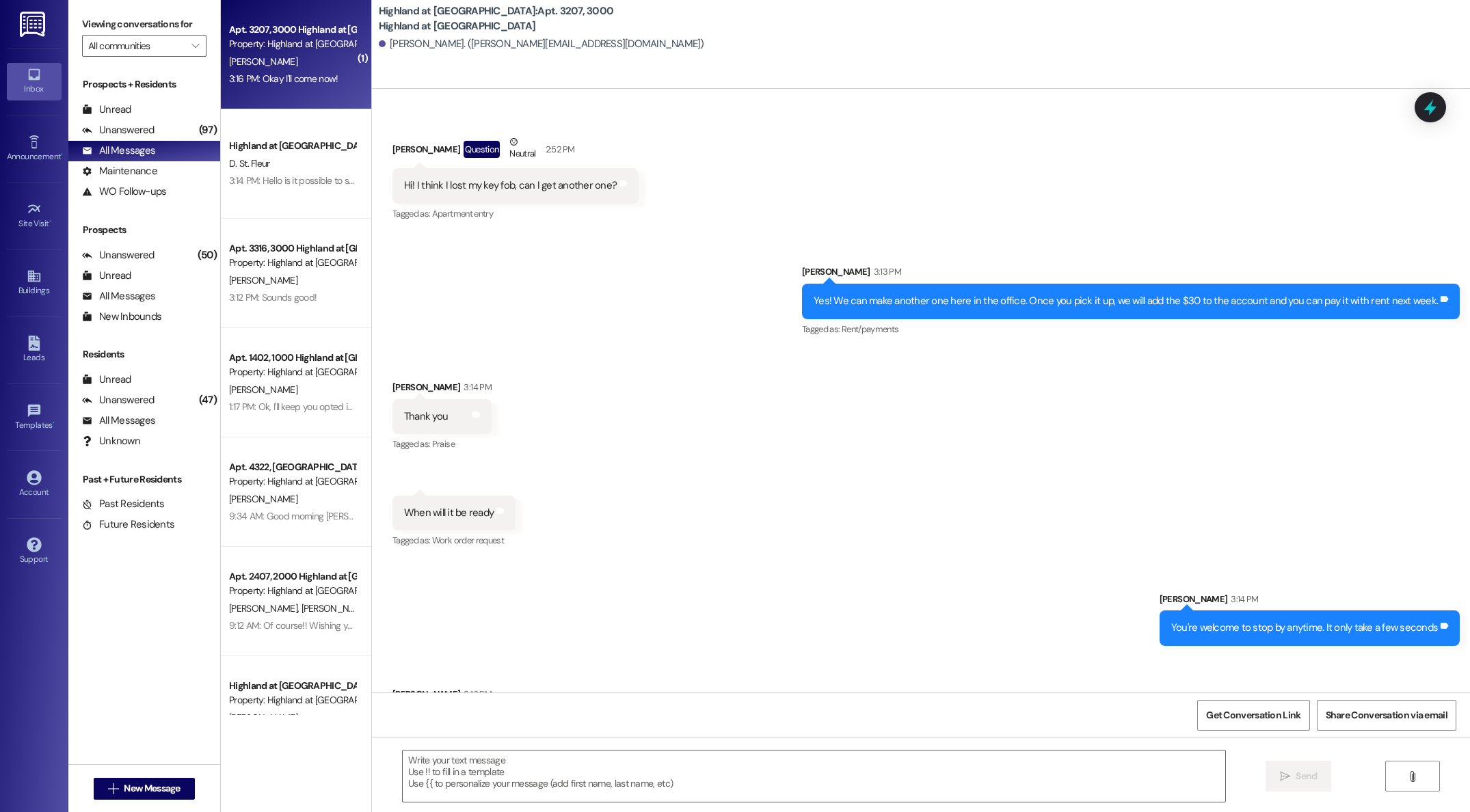
scroll to position [2006, 0]
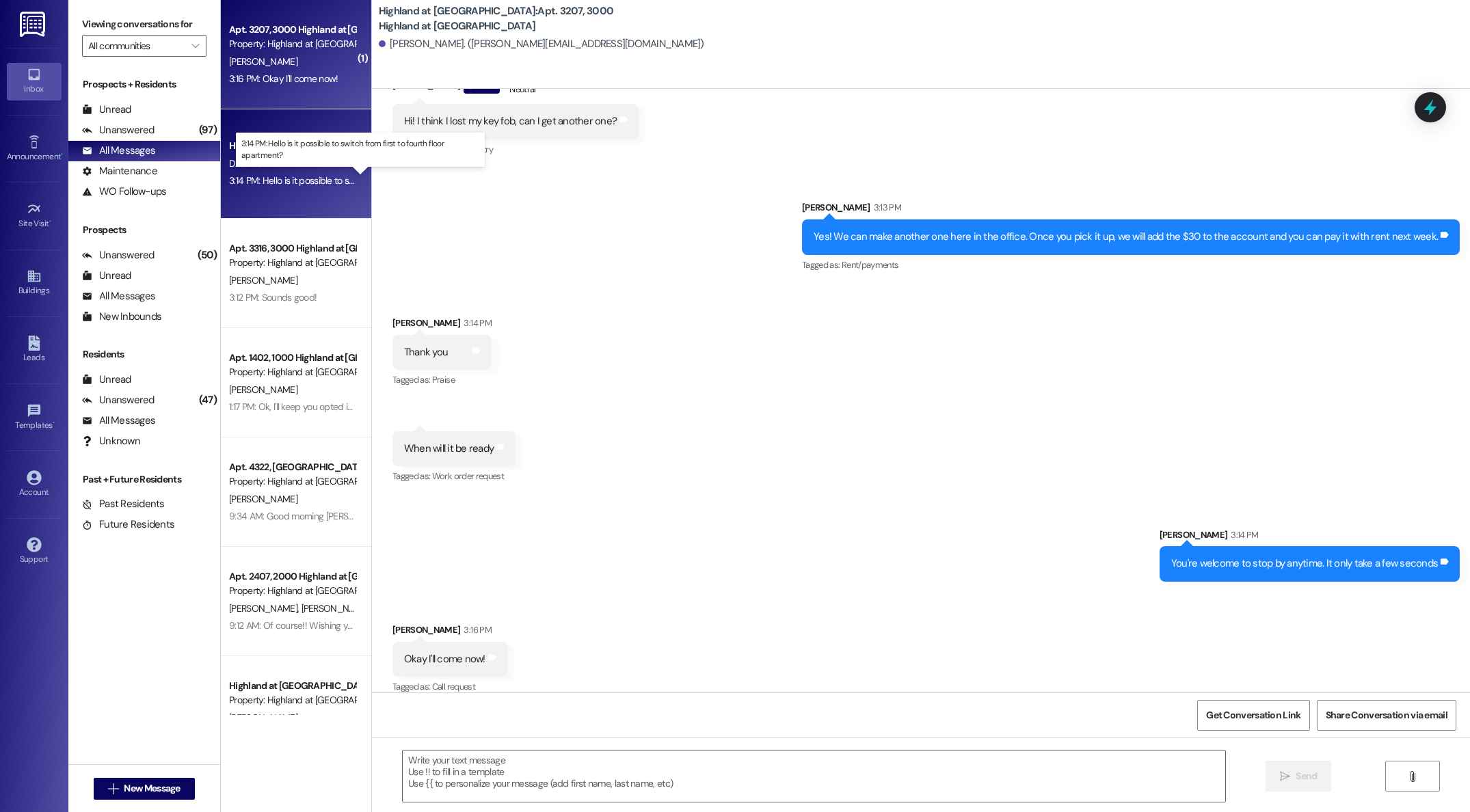
click at [309, 186] on div "3:14 PM: Hello is it possible to switch from first to fourth floor apartment? 3…" at bounding box center [370, 180] width 283 height 12
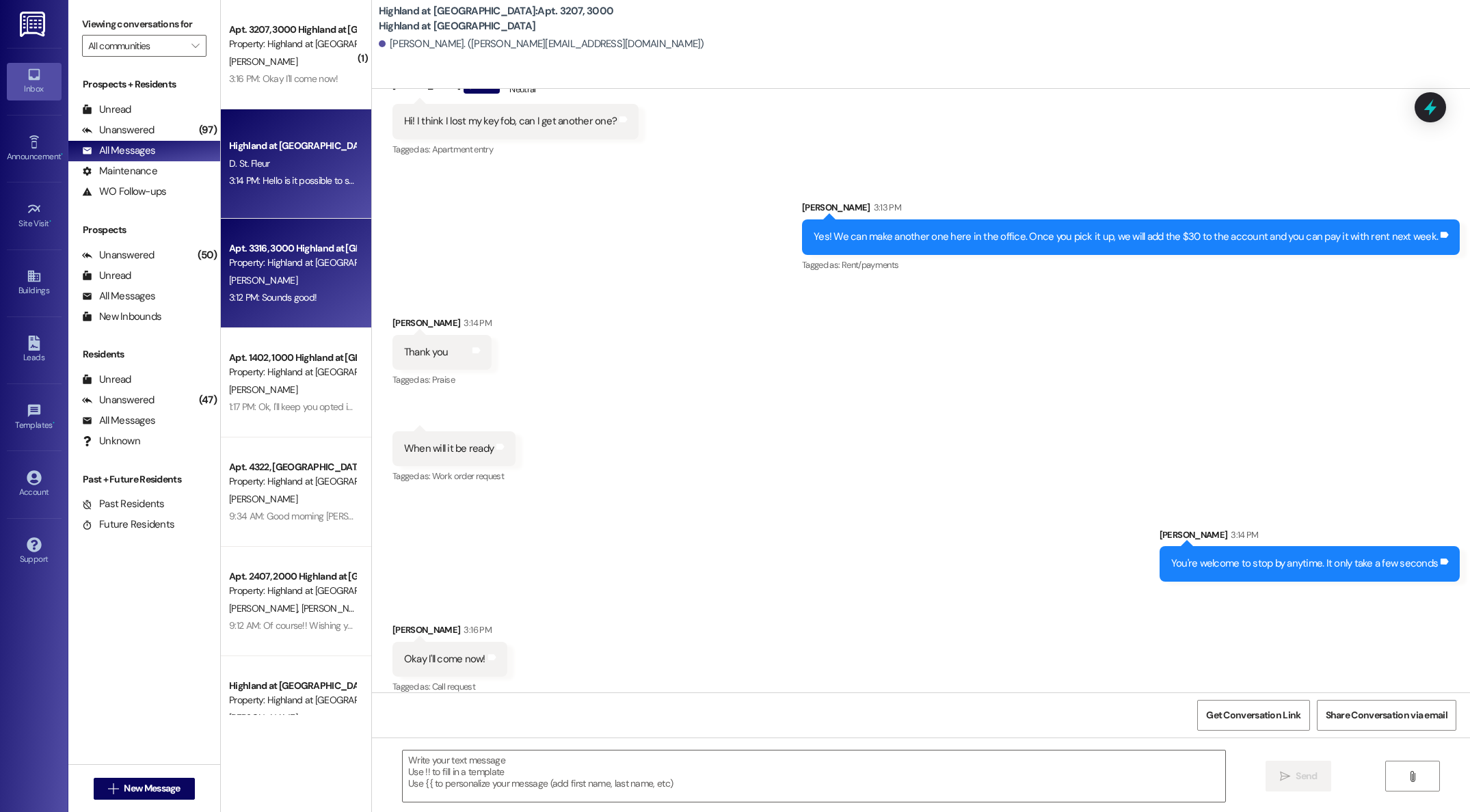
scroll to position [317, 0]
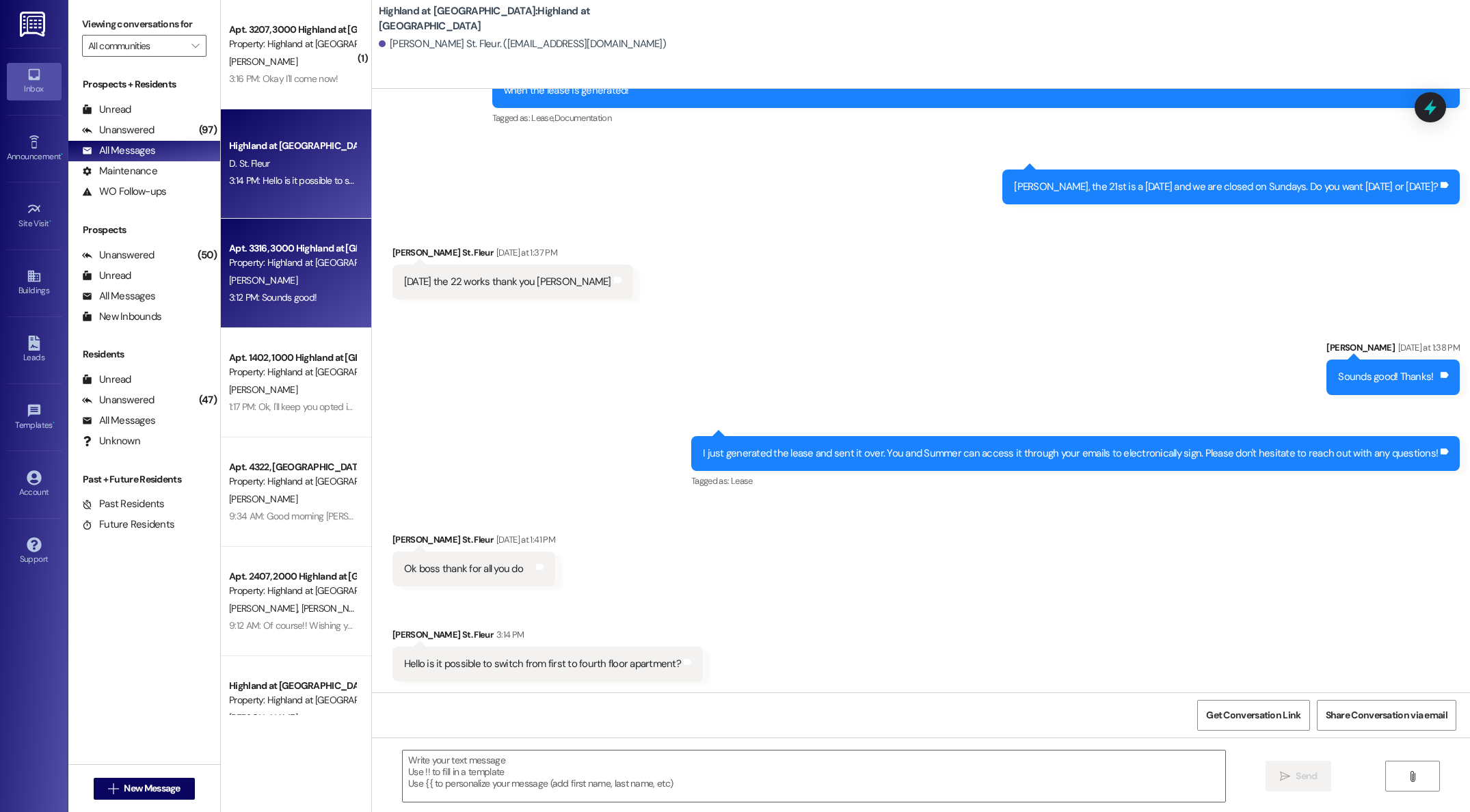
click at [288, 290] on div "3:12 PM: Sounds good! 3:12 PM: Sounds good!" at bounding box center [292, 297] width 129 height 17
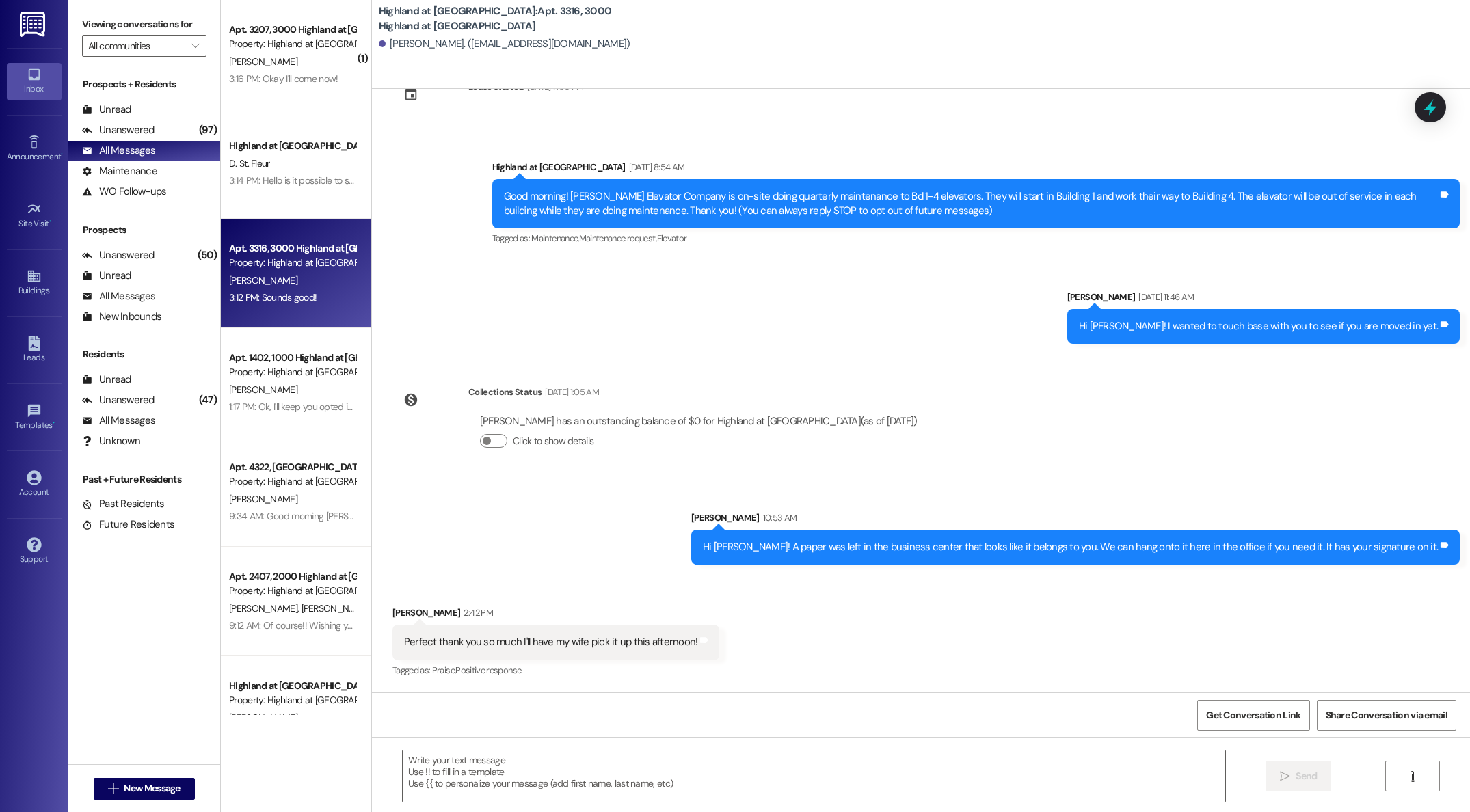
scroll to position [274, 0]
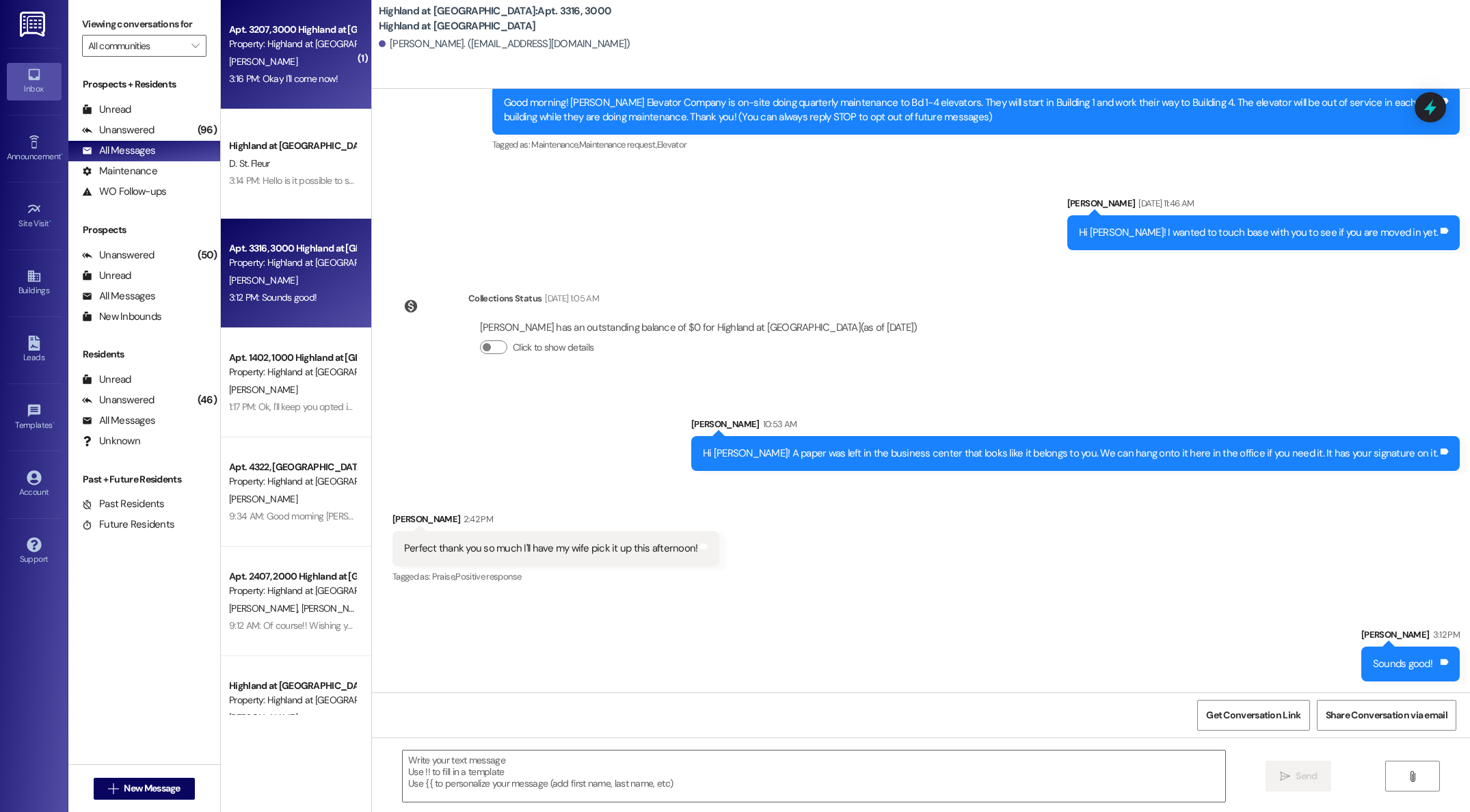
click at [230, 71] on div "3:16 PM: Okay I'll come now! 3:16 PM: Okay I'll come now!" at bounding box center [292, 79] width 129 height 17
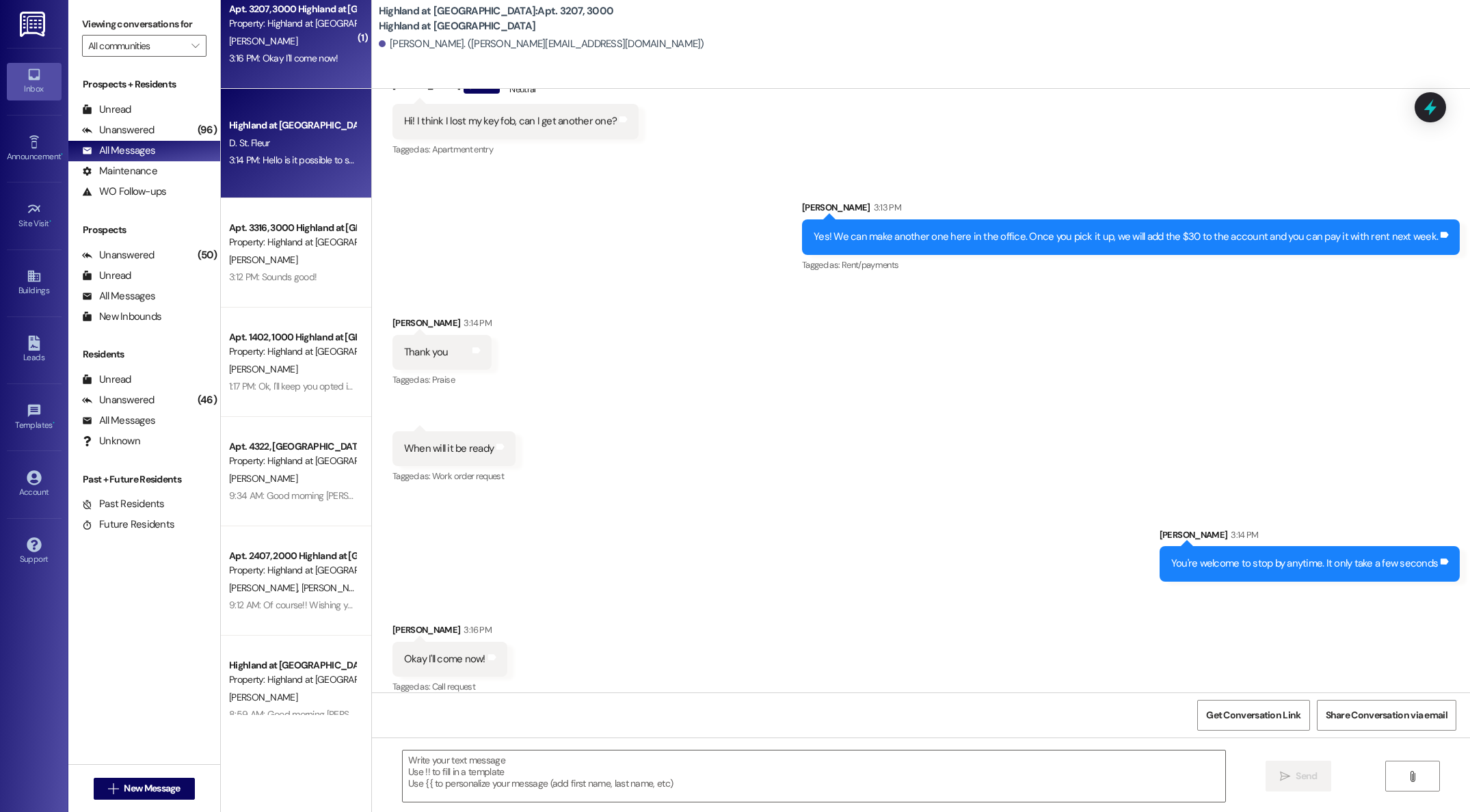
scroll to position [0, 0]
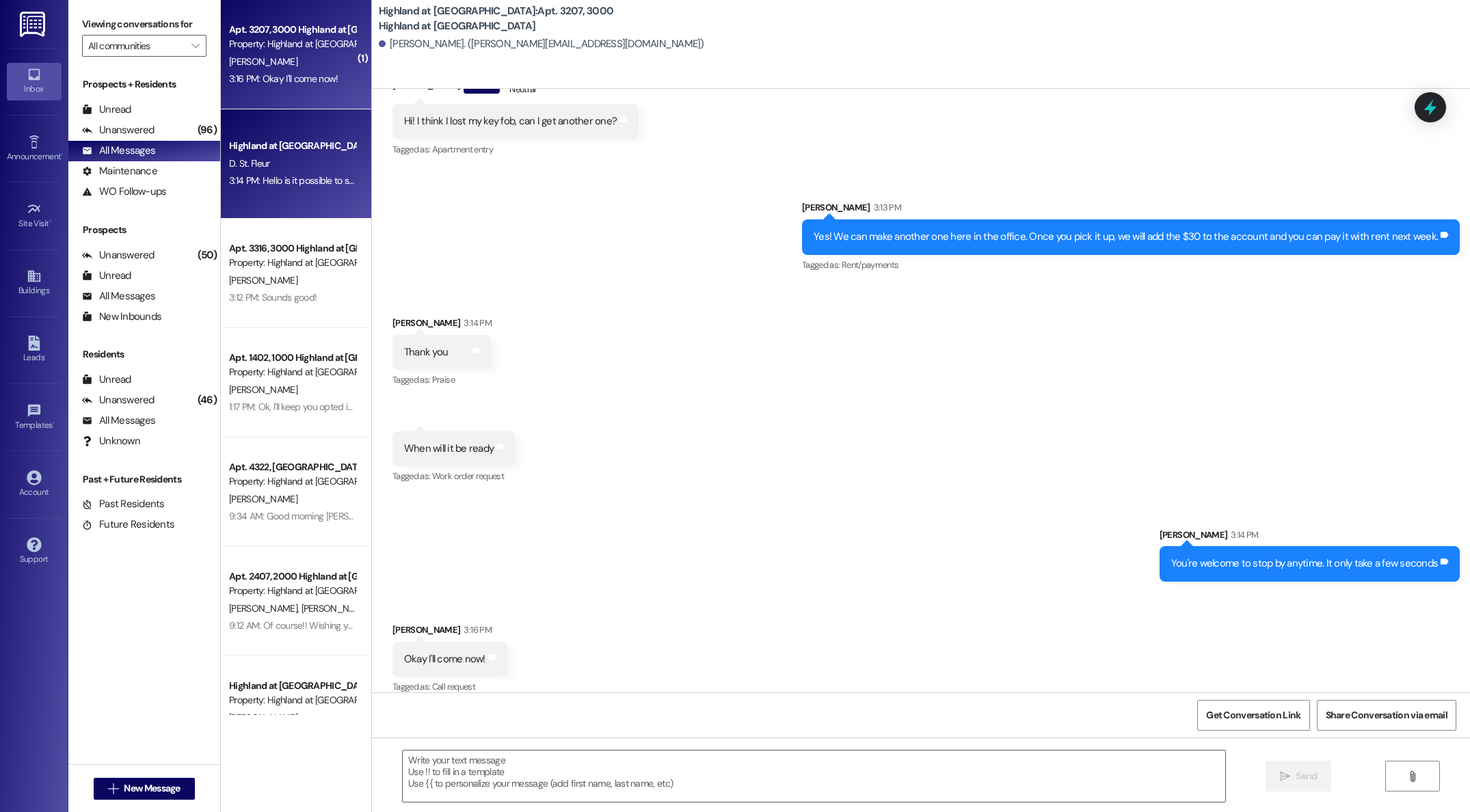
click at [260, 148] on div "Highland at [GEOGRAPHIC_DATA]" at bounding box center [292, 145] width 126 height 14
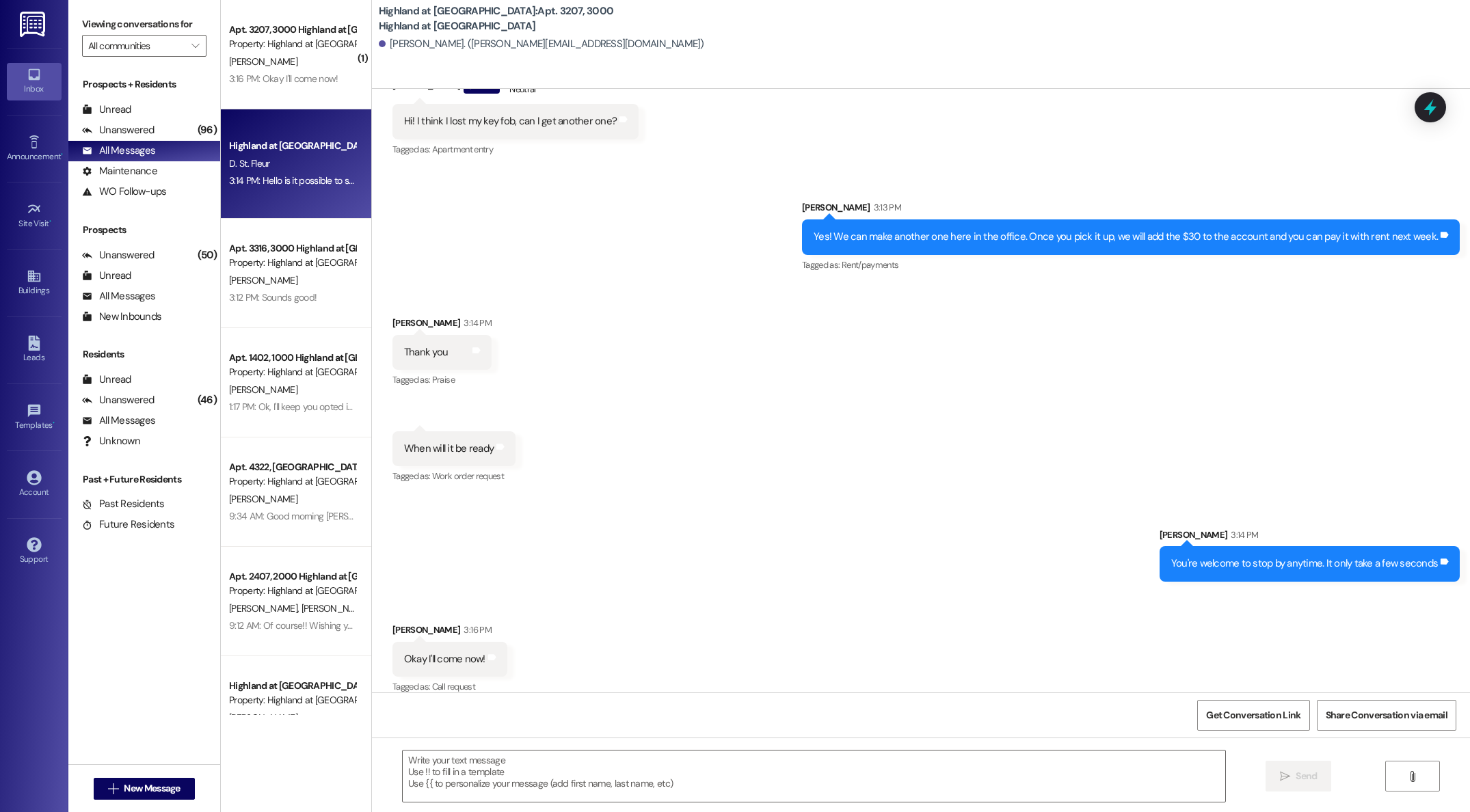
scroll to position [739, 0]
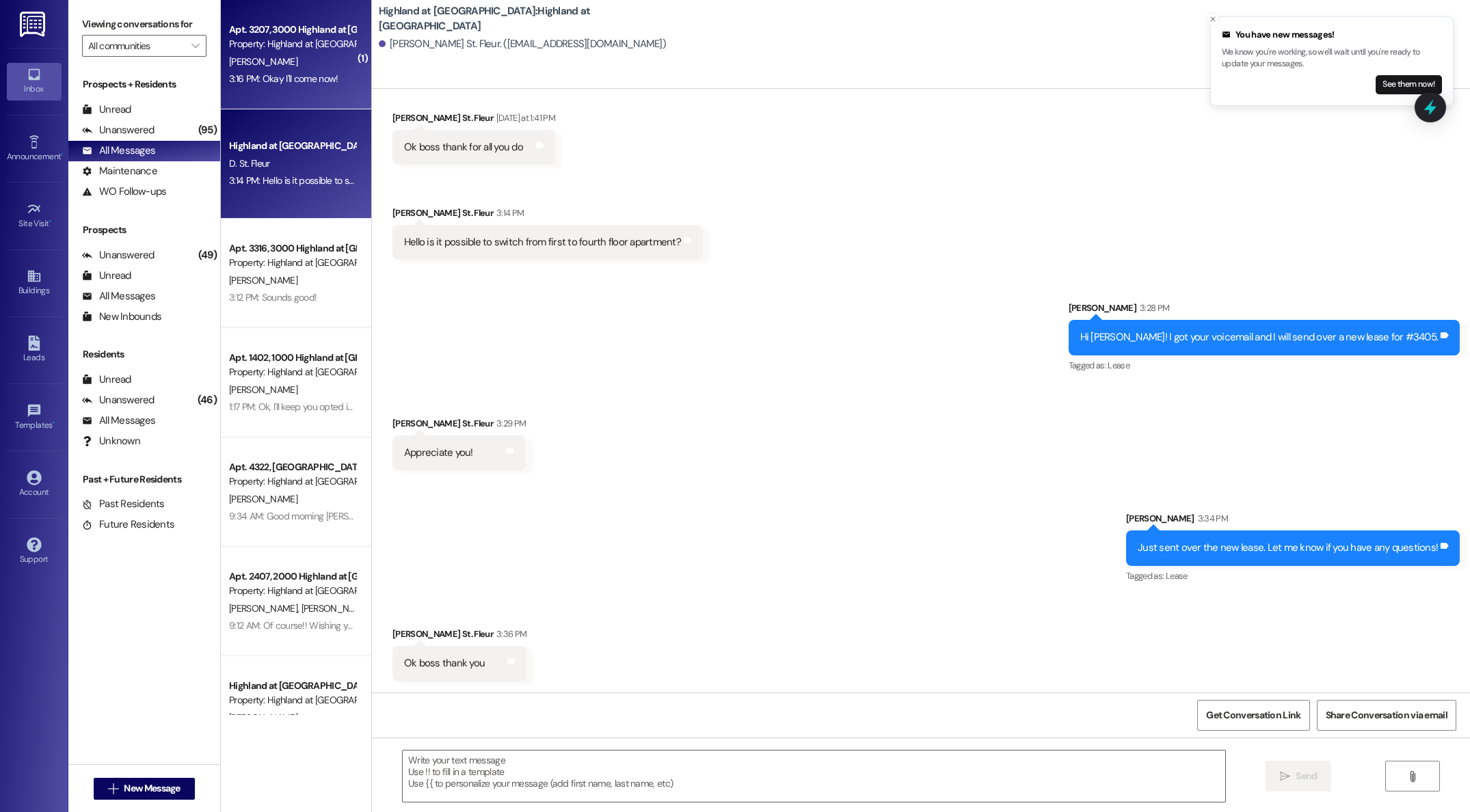
click at [268, 65] on div "[PERSON_NAME]" at bounding box center [292, 61] width 129 height 17
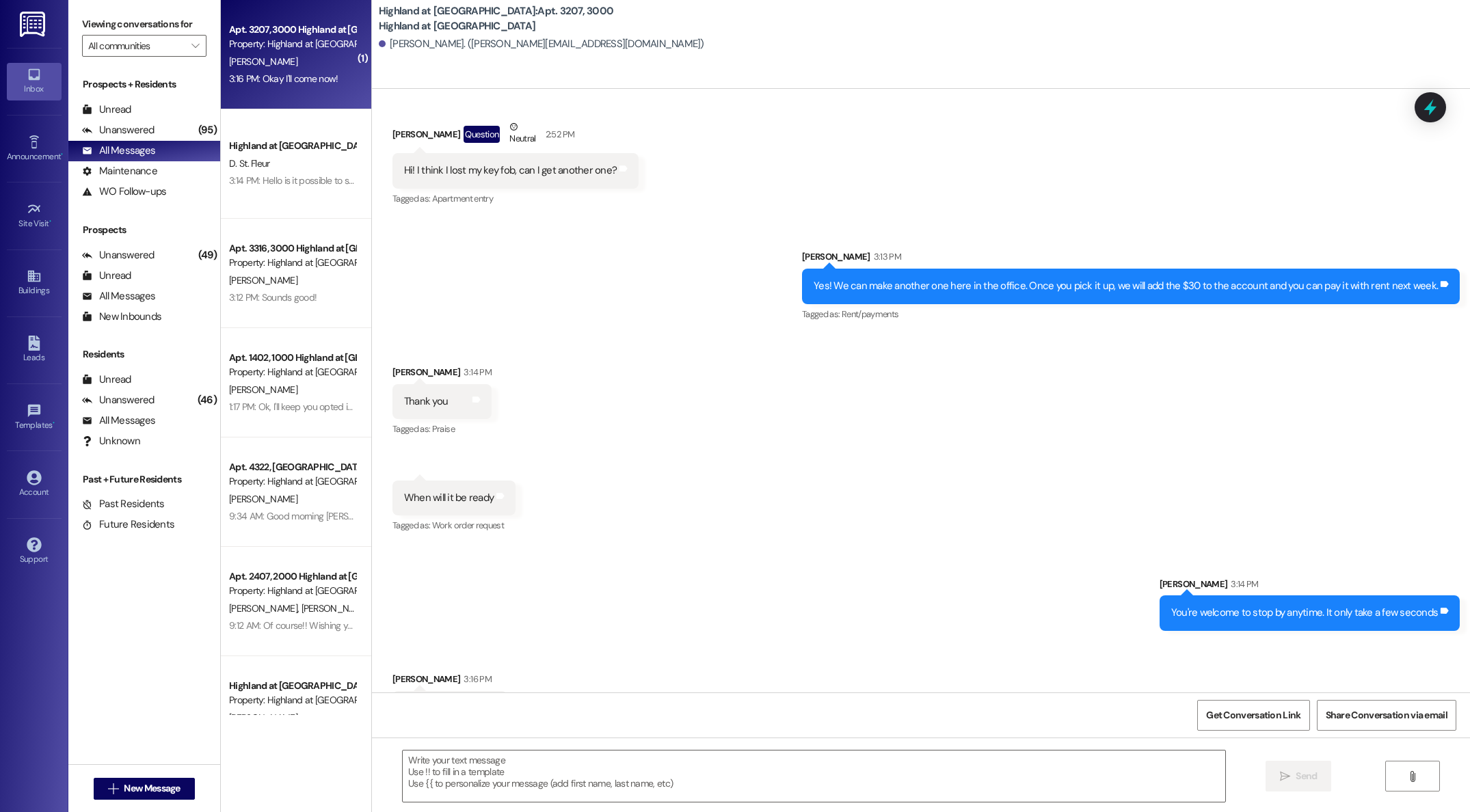
scroll to position [2006, 0]
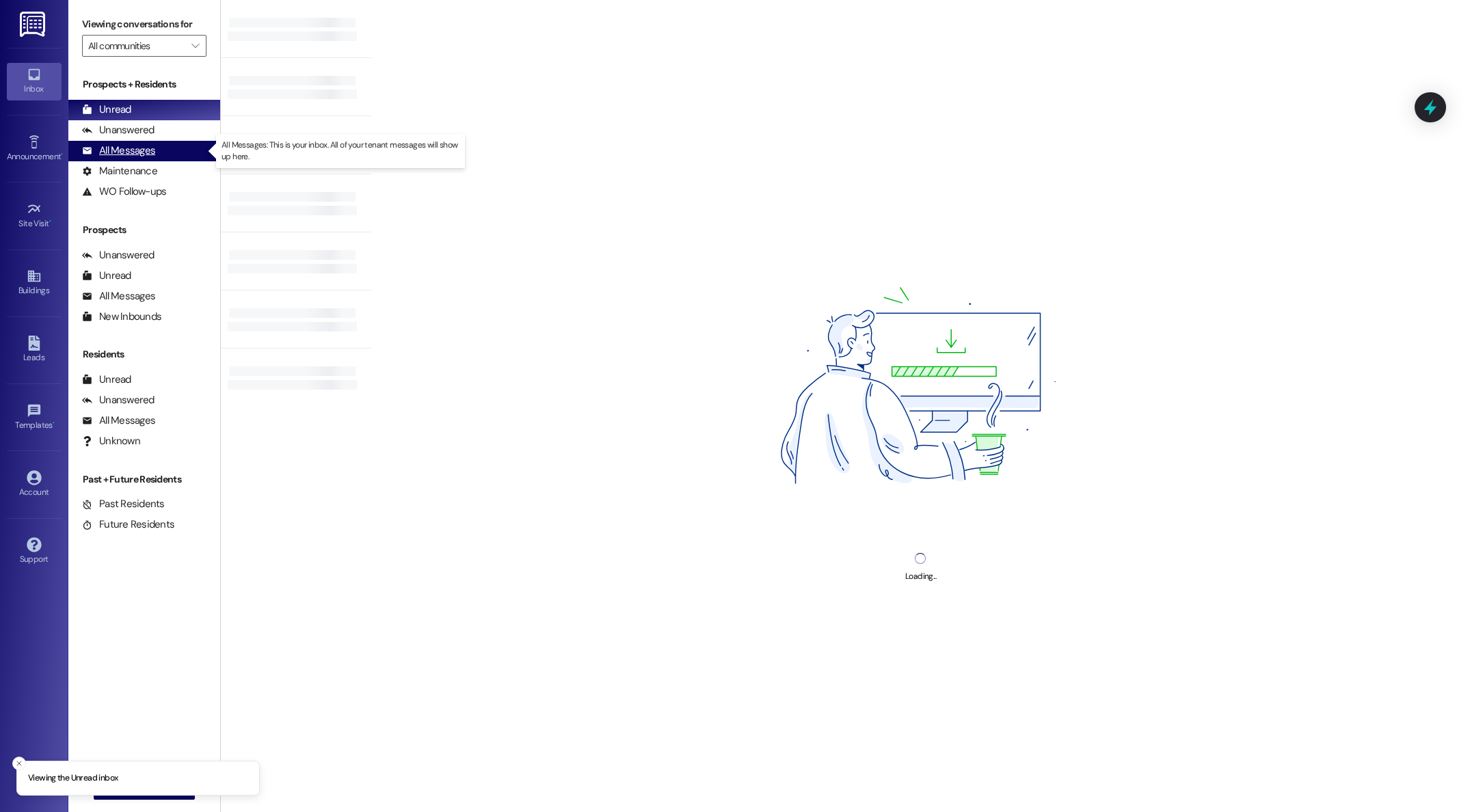
click at [139, 154] on div "All Messages" at bounding box center [118, 151] width 73 height 14
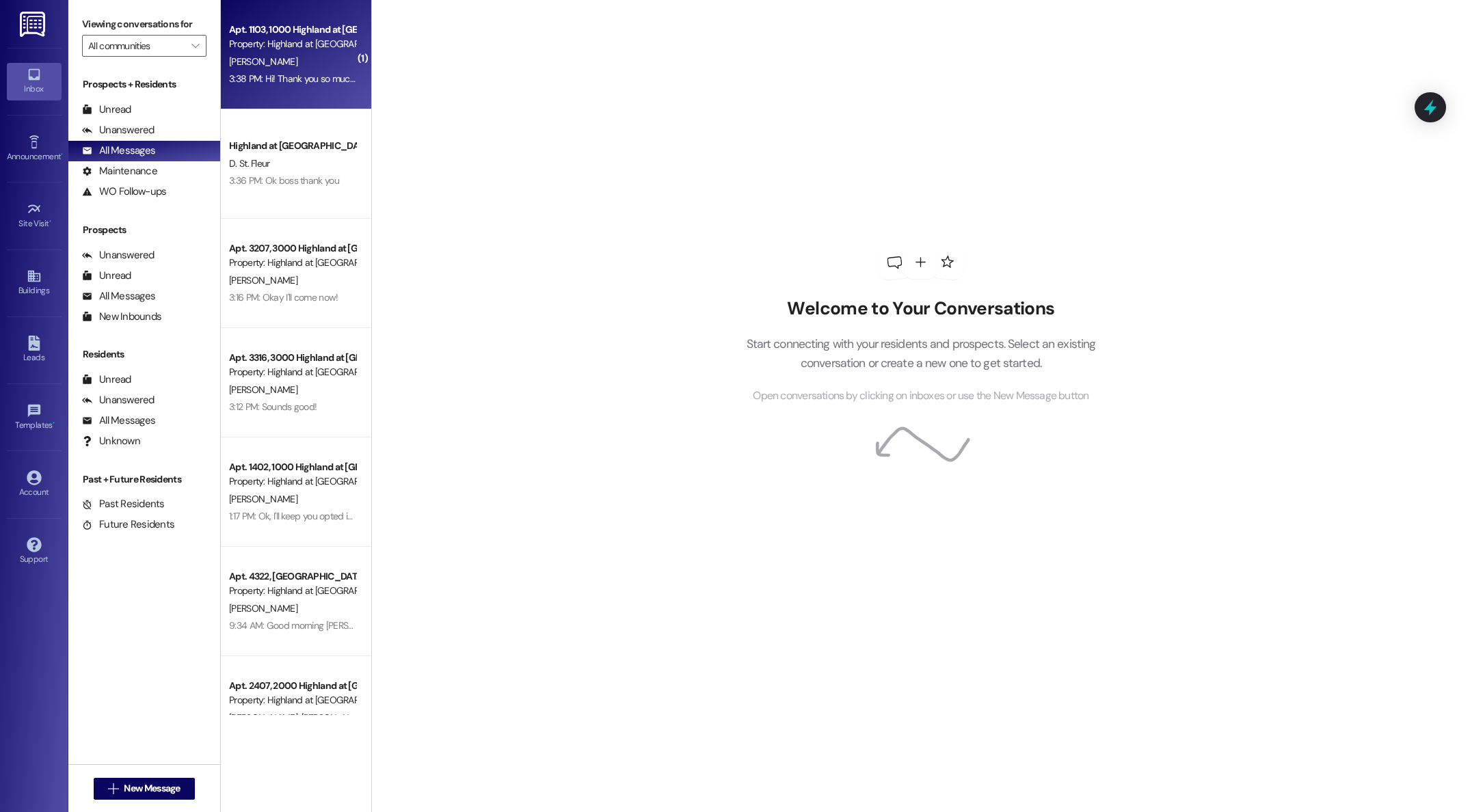
click at [291, 72] on div "3:38 PM: Hi! Thank you so much!! 3:38 PM: Hi! Thank you so much!!" at bounding box center [294, 78] width 131 height 12
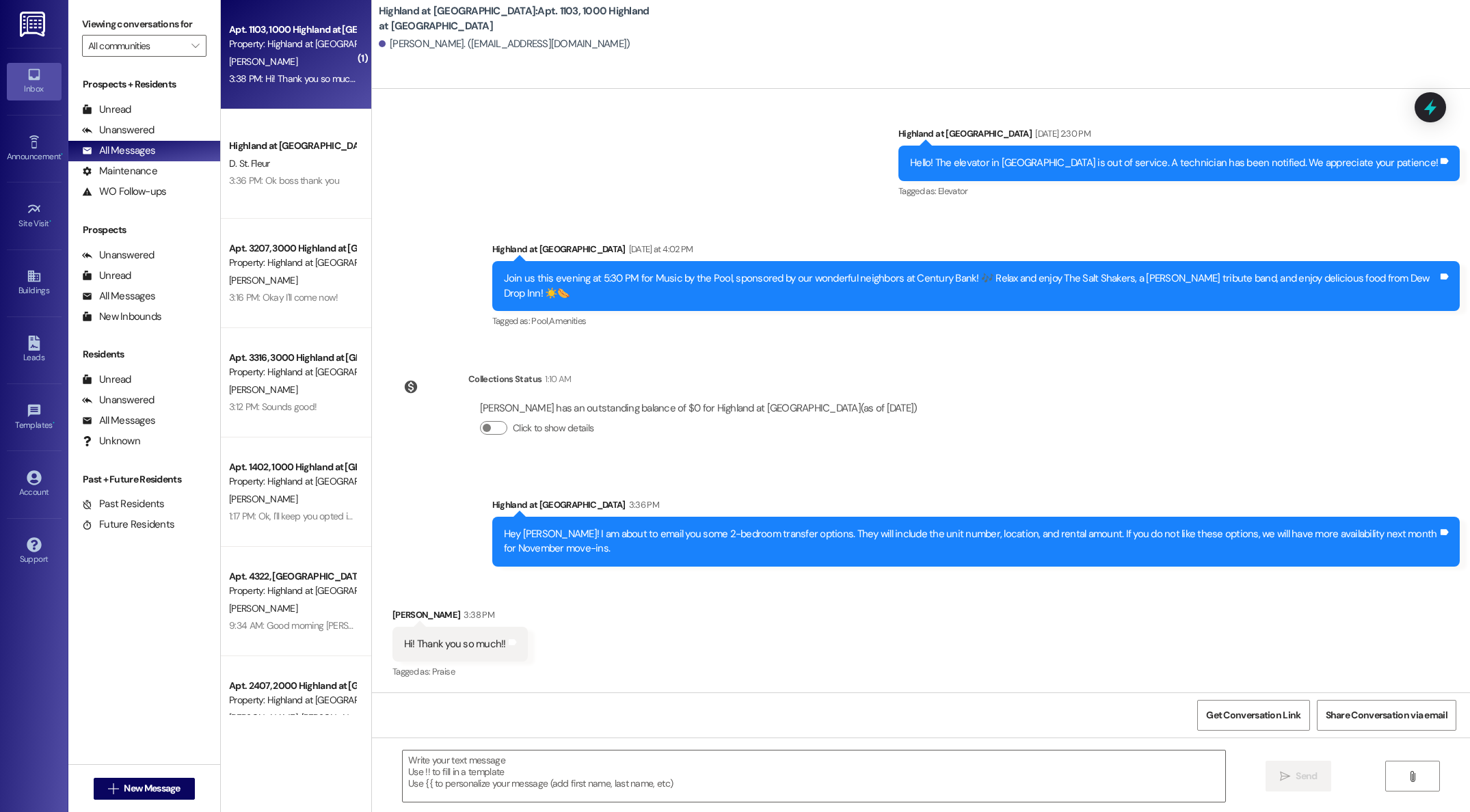
scroll to position [1742, 0]
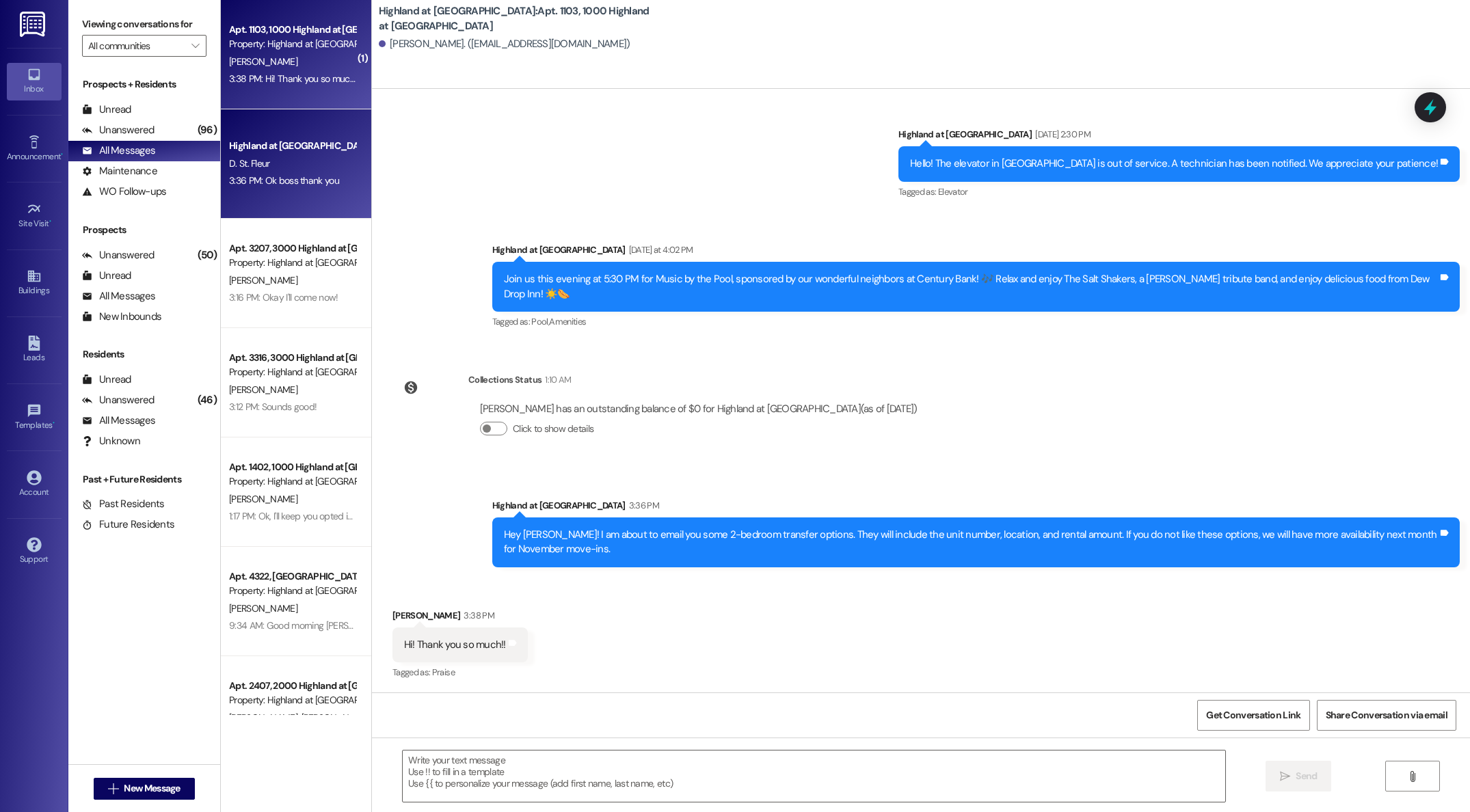
click at [293, 168] on div "D. St. Fleur" at bounding box center [292, 164] width 129 height 17
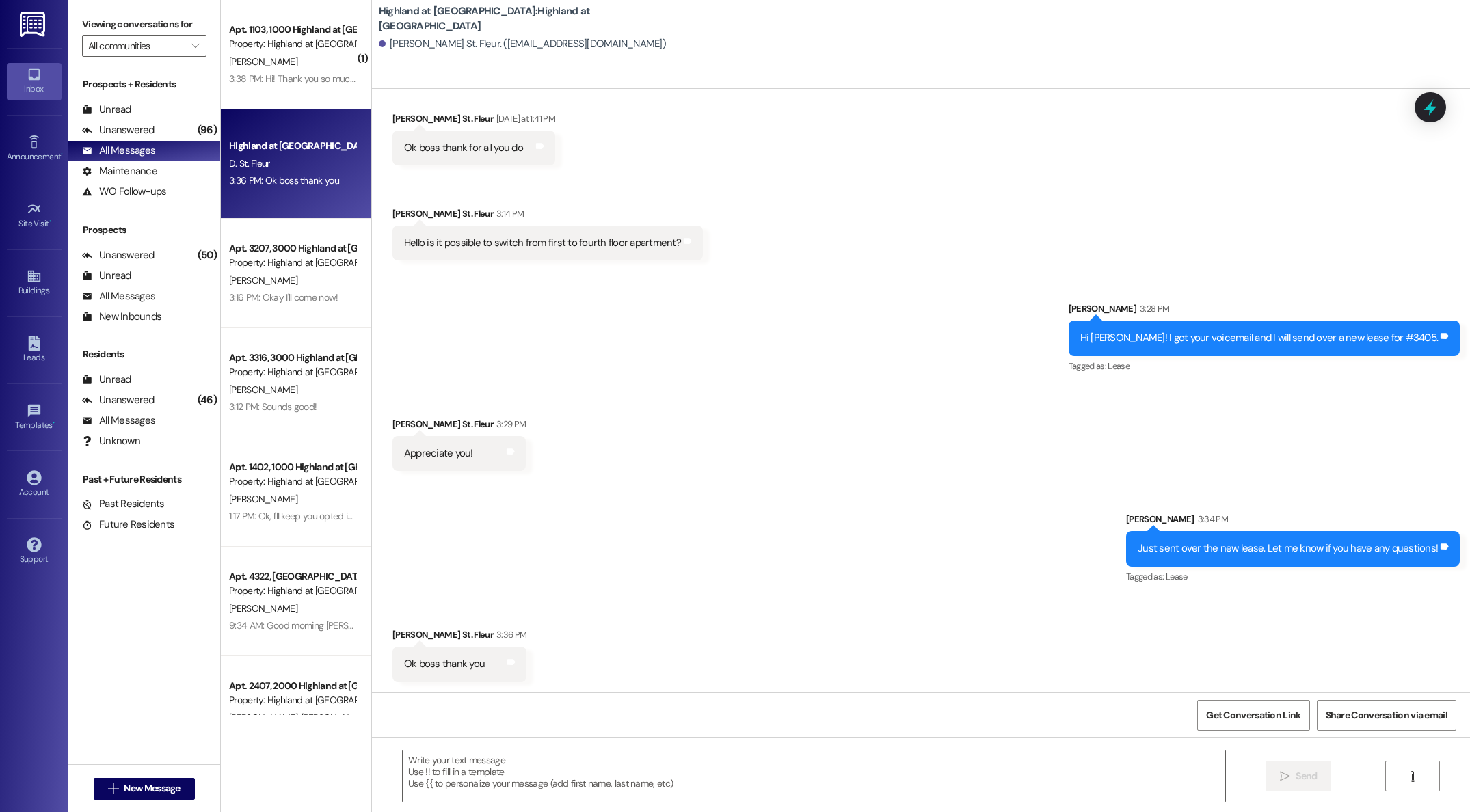
scroll to position [739, 0]
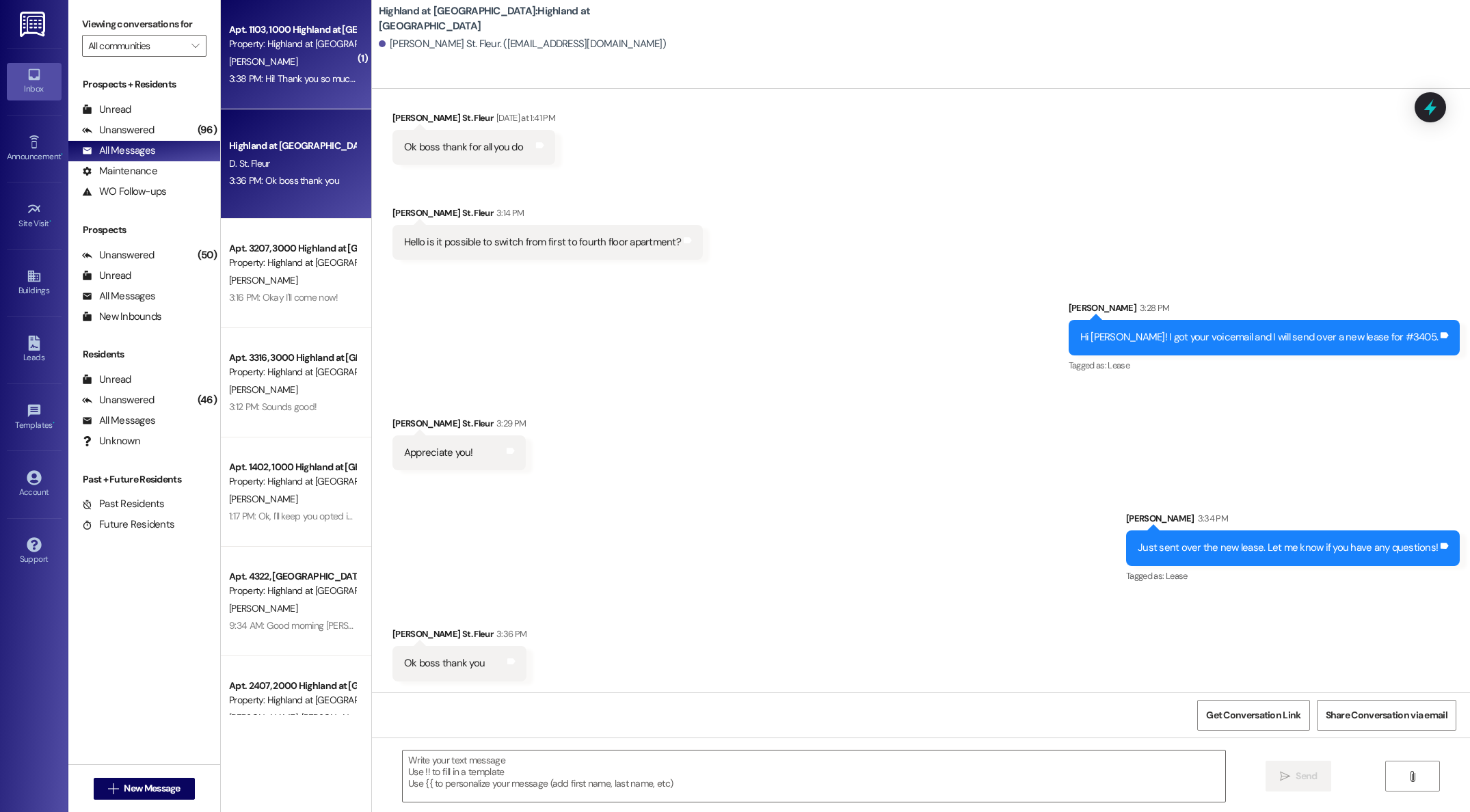
click at [306, 64] on div "A. Cainion" at bounding box center [292, 61] width 129 height 17
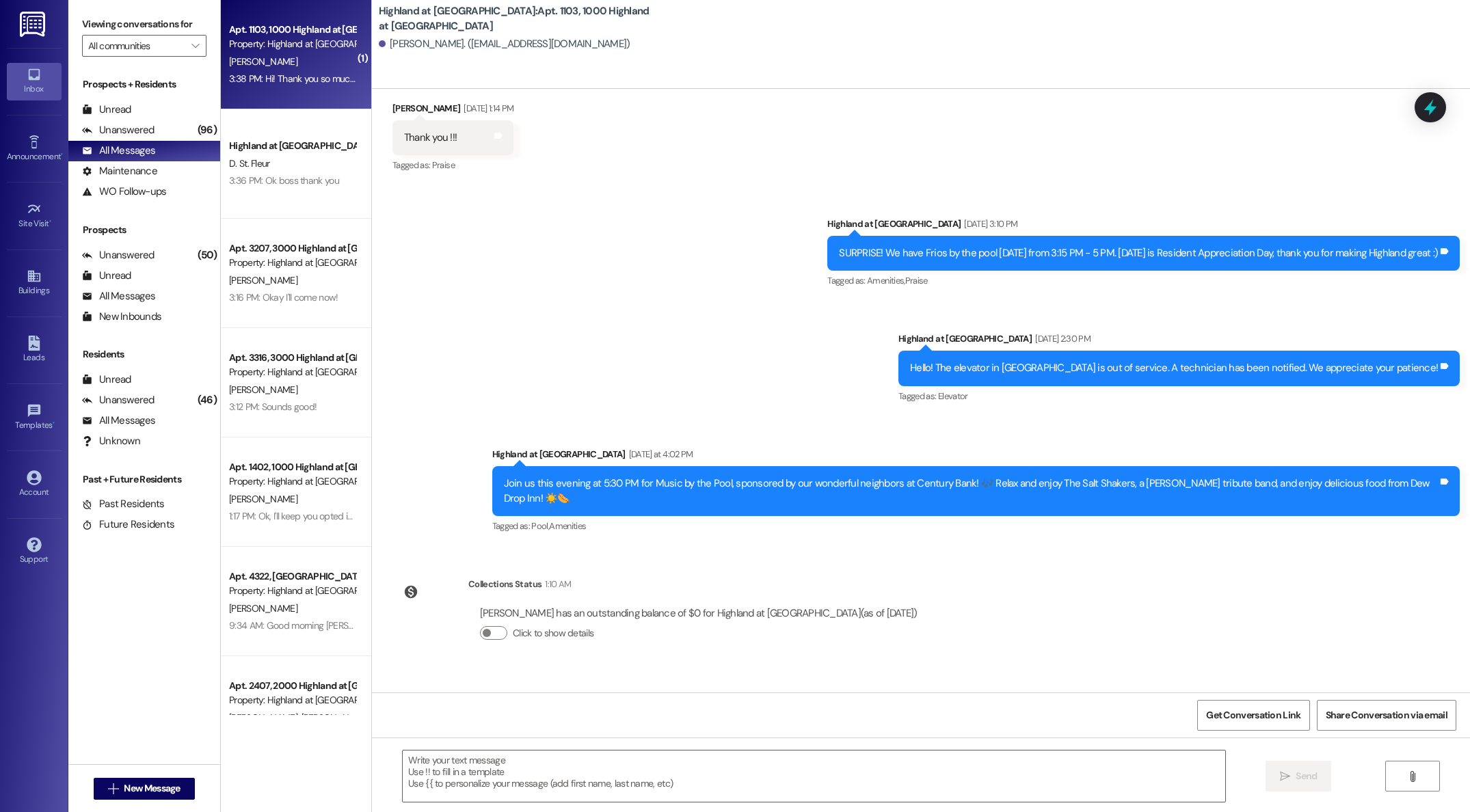
scroll to position [1743, 0]
